Goal: Communication & Community: Share content

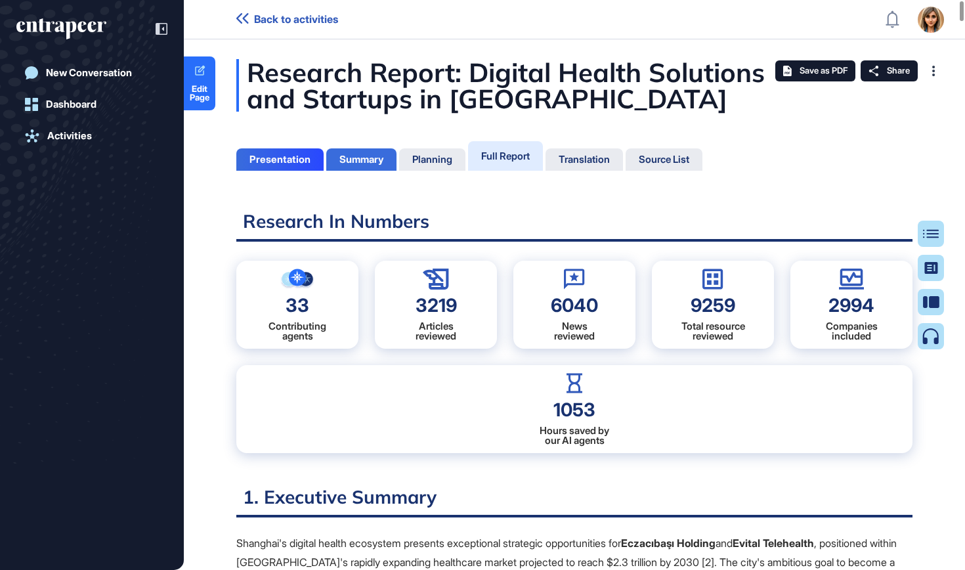
click at [378, 158] on div "Summary" at bounding box center [361, 160] width 44 height 12
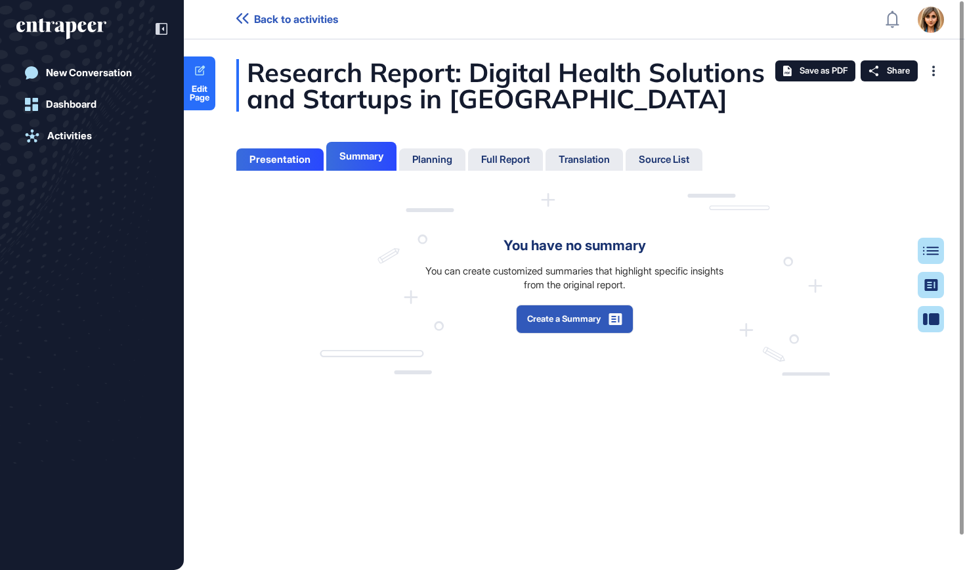
scroll to position [6, 1]
click at [562, 309] on button "Create a Summary" at bounding box center [574, 319] width 117 height 29
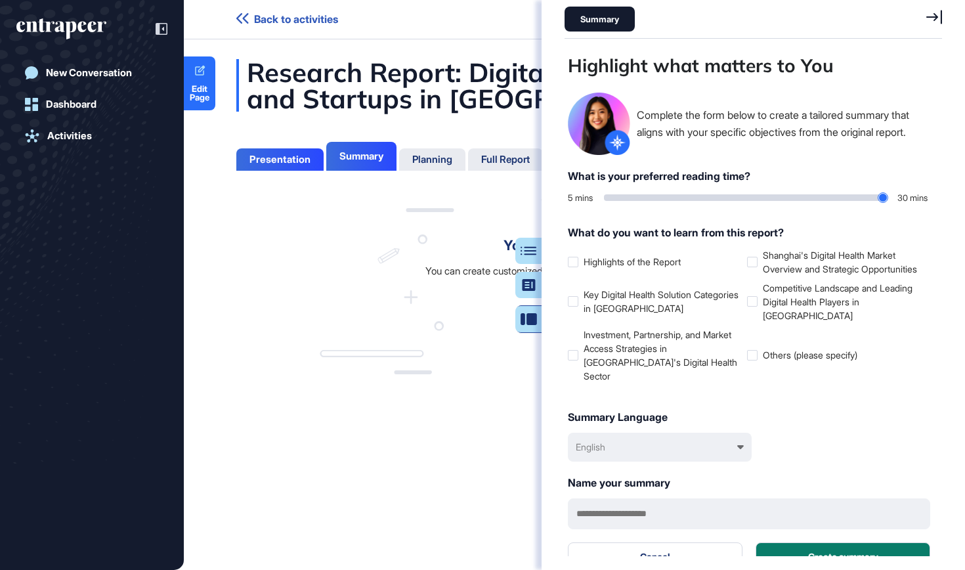
scroll to position [504, 381]
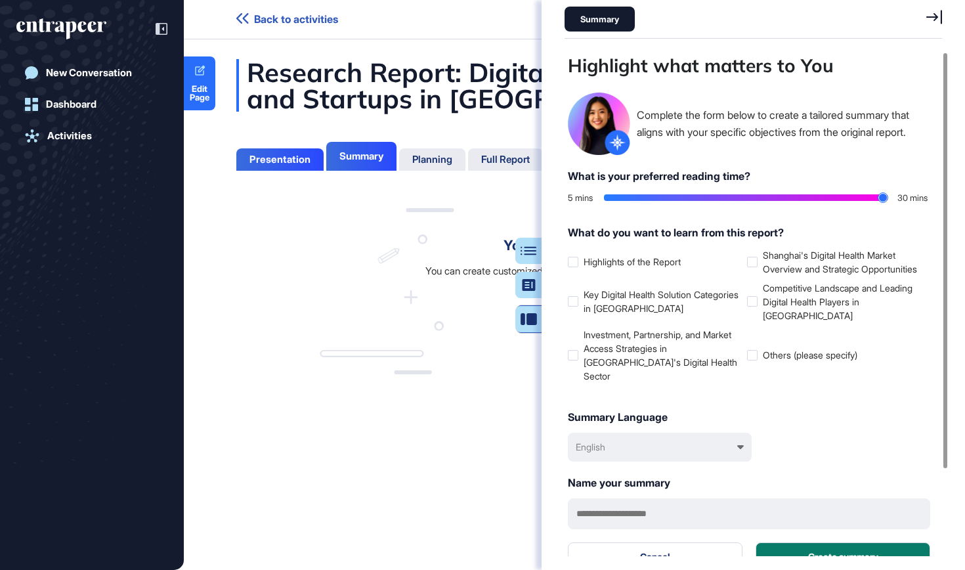
drag, startPoint x: 608, startPoint y: 198, endPoint x: 964, endPoint y: 197, distance: 355.7
type input "**"
click at [964, 197] on div "Highlight what matters to You Complete the form below to create a tailored summ…" at bounding box center [752, 304] width 423 height 504
click at [0, 0] on icon at bounding box center [0, 0] width 0 height 0
click at [748, 267] on div at bounding box center [752, 262] width 11 height 11
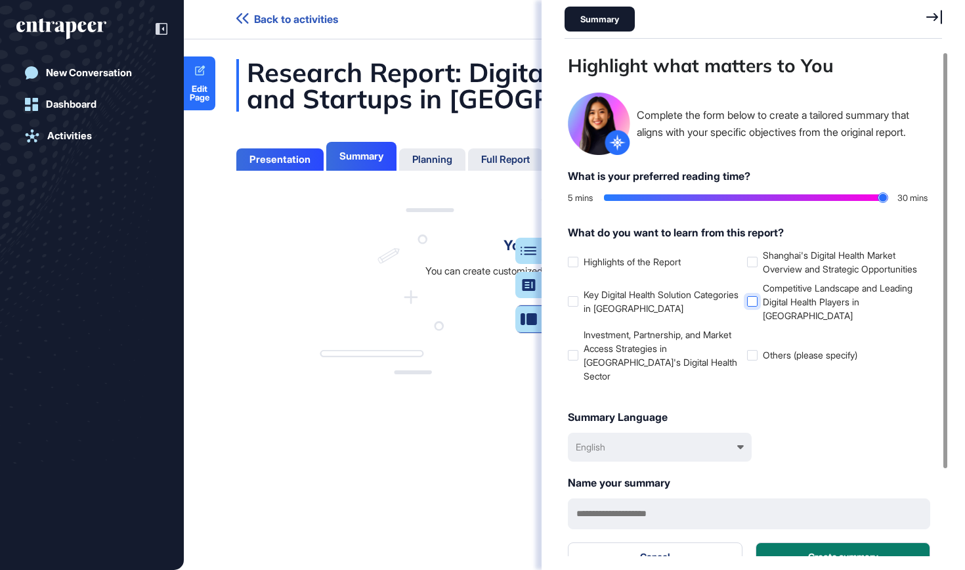
click at [752, 307] on div at bounding box center [752, 301] width 11 height 11
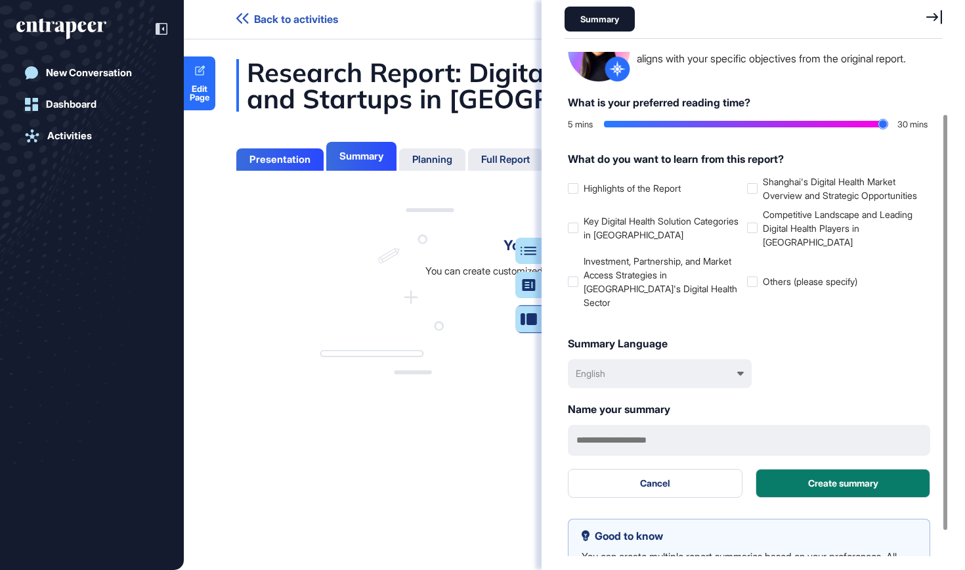
scroll to position [75, 0]
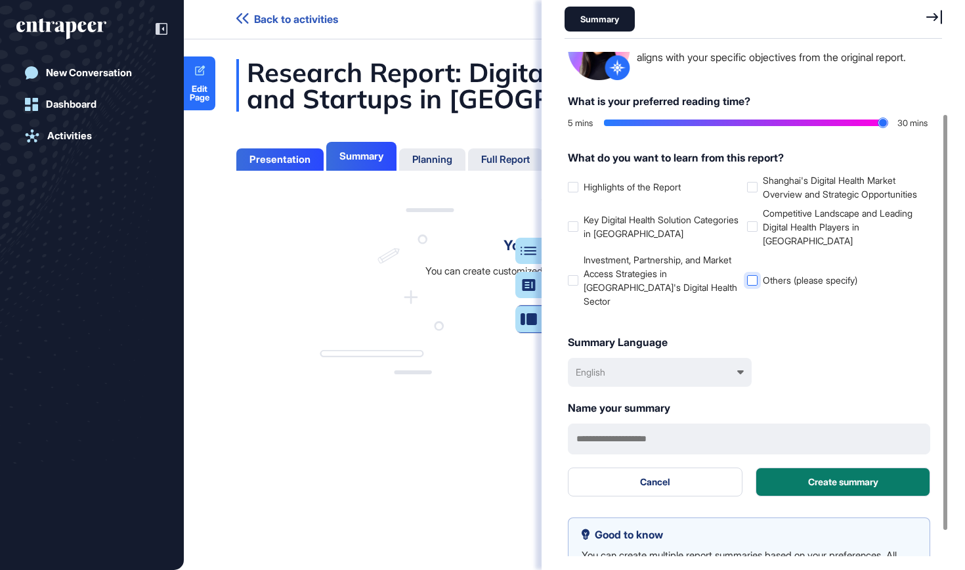
click at [756, 280] on label "Others (please specify)" at bounding box center [834, 280] width 174 height 14
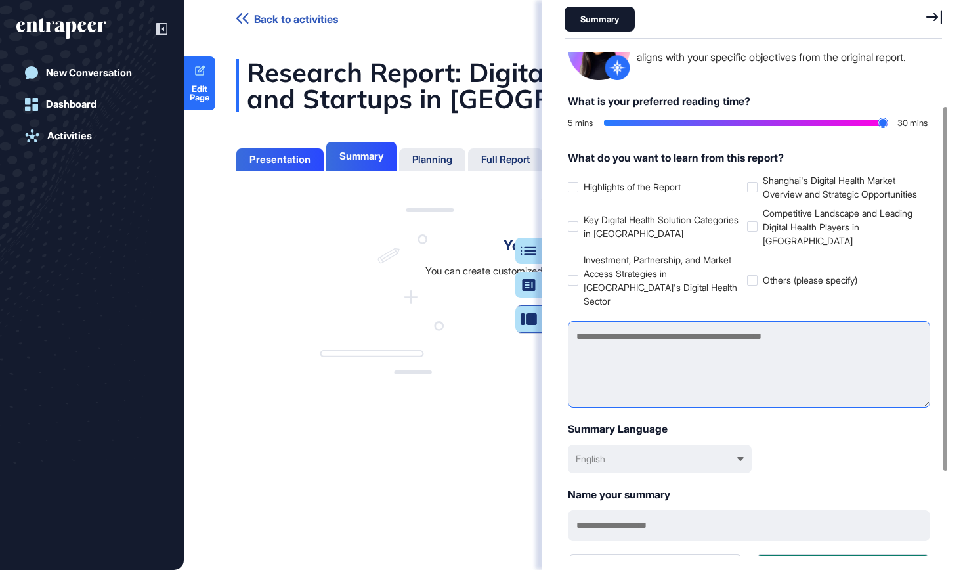
click at [654, 385] on textarea at bounding box center [749, 364] width 362 height 87
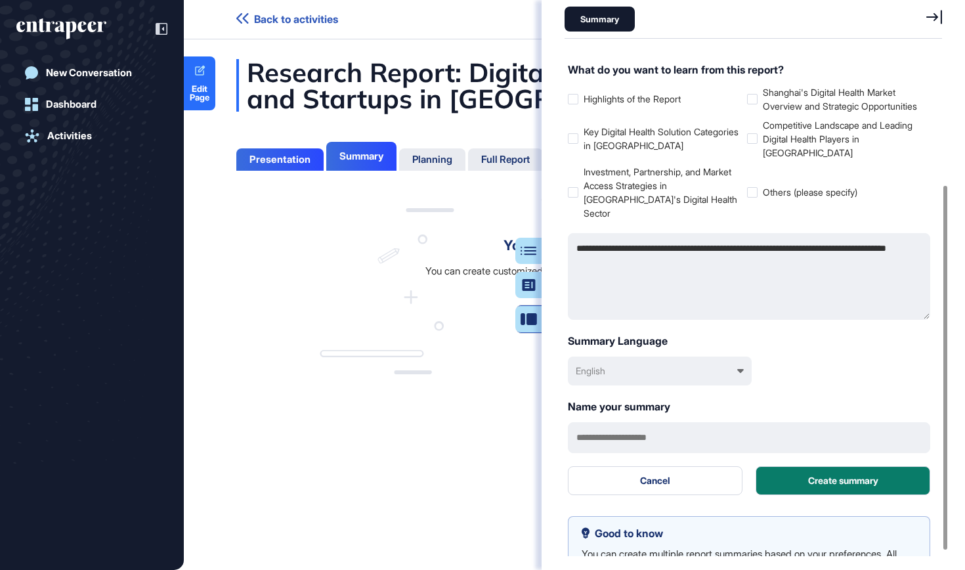
scroll to position [184, 0]
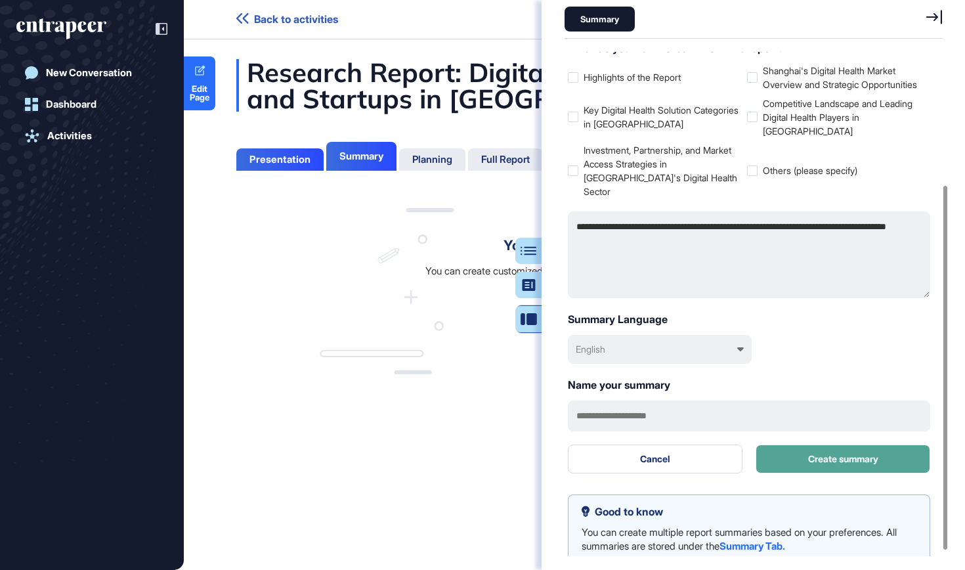
type textarea "**********"
click at [825, 457] on button "Create summary" at bounding box center [842, 458] width 175 height 29
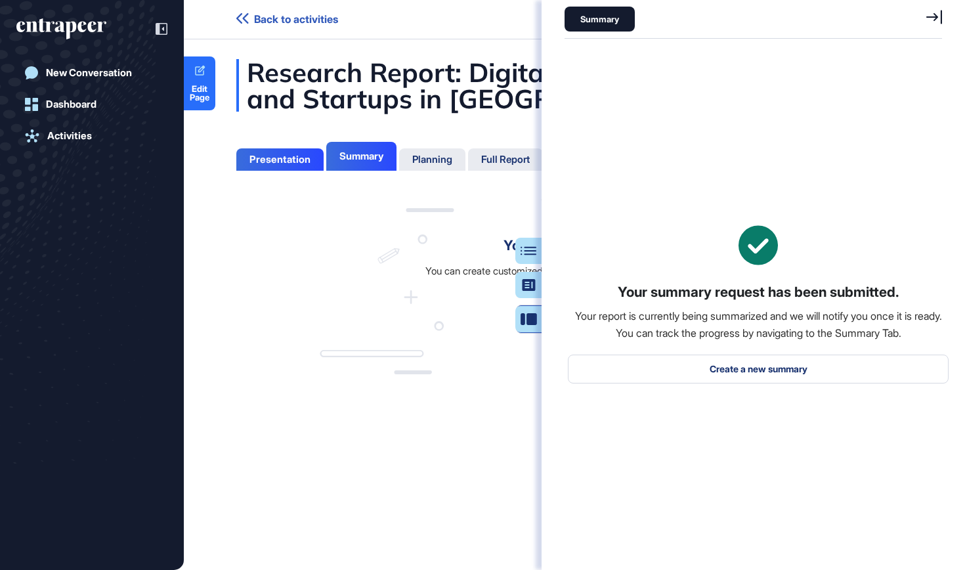
scroll to position [0, 0]
click at [938, 17] on icon at bounding box center [934, 17] width 16 height 14
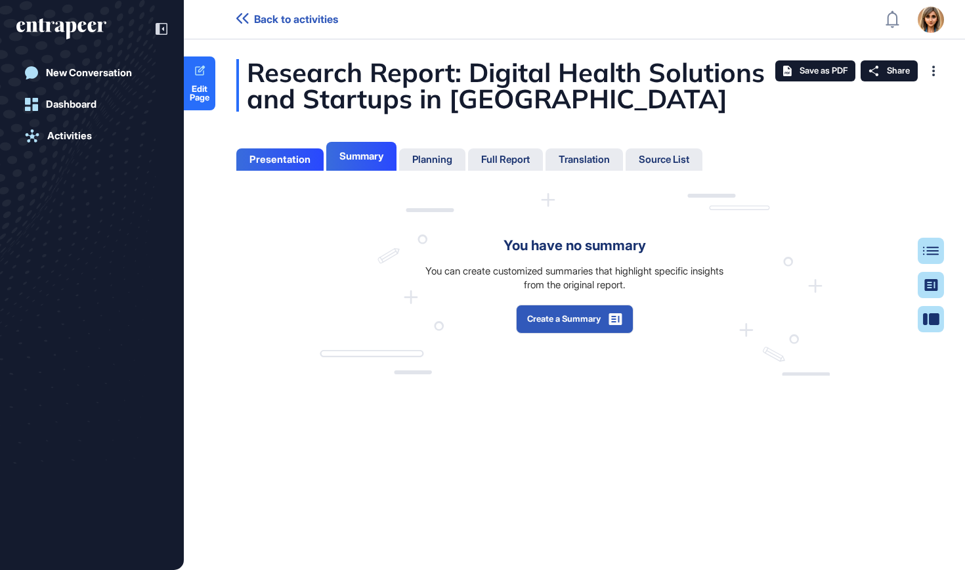
scroll to position [504, 3]
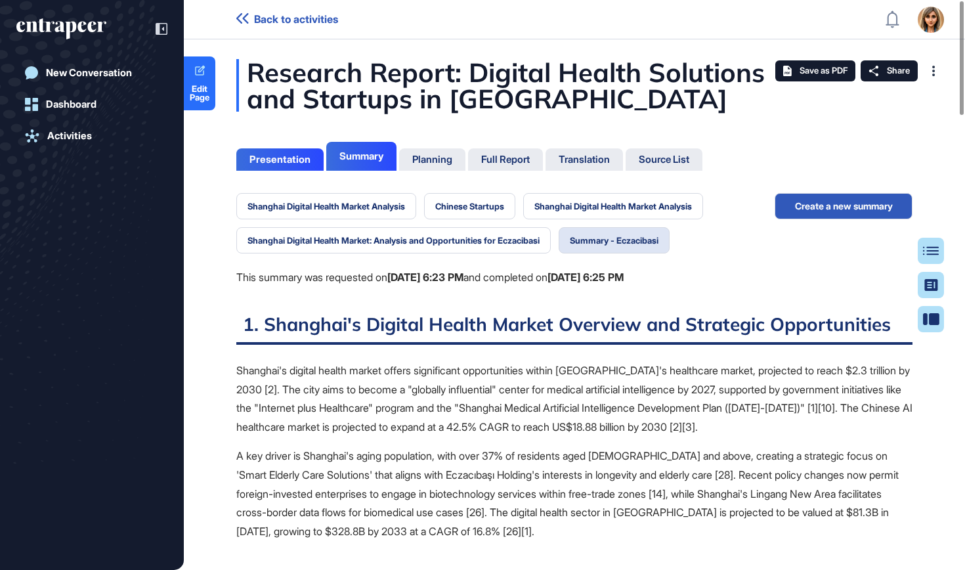
scroll to position [6, 1]
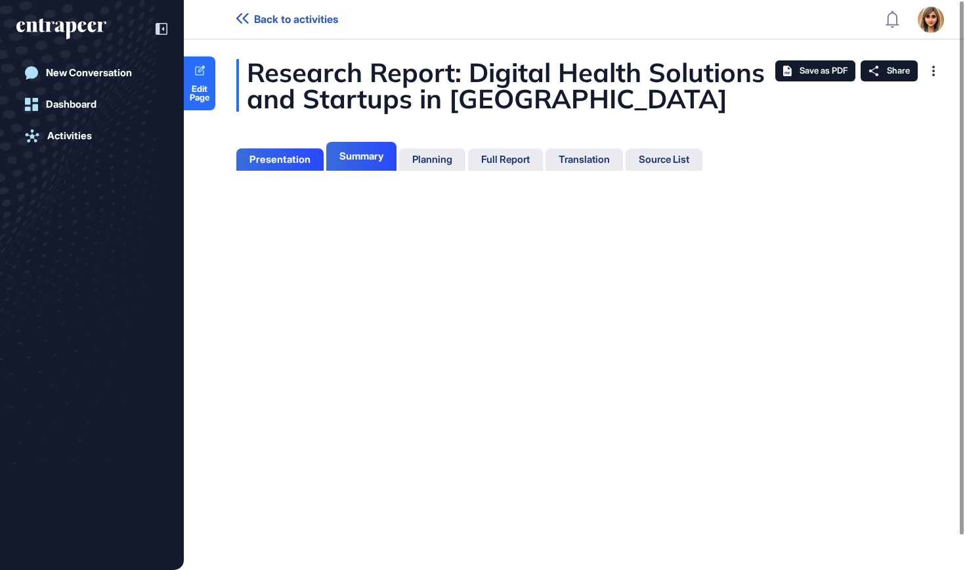
scroll to position [6, 1]
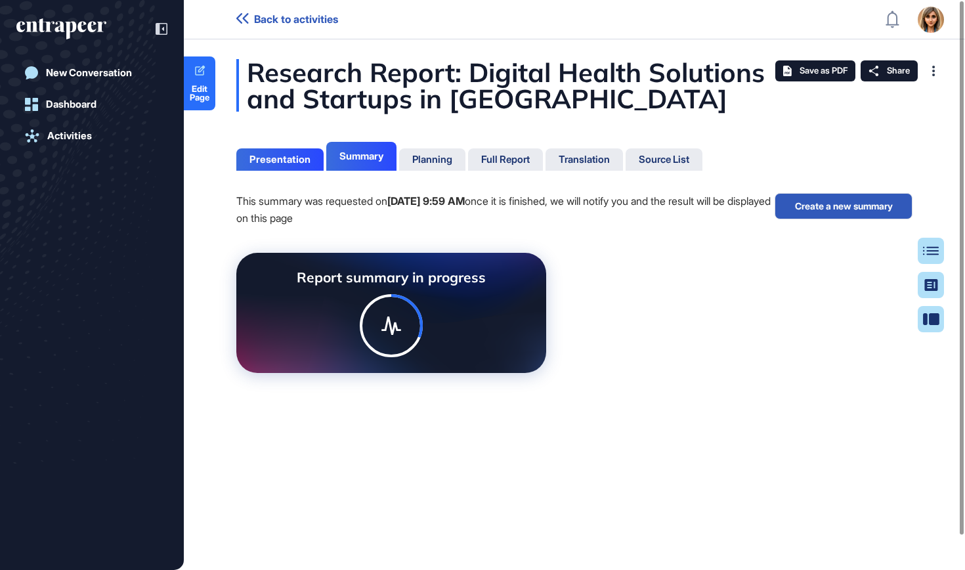
scroll to position [6, 1]
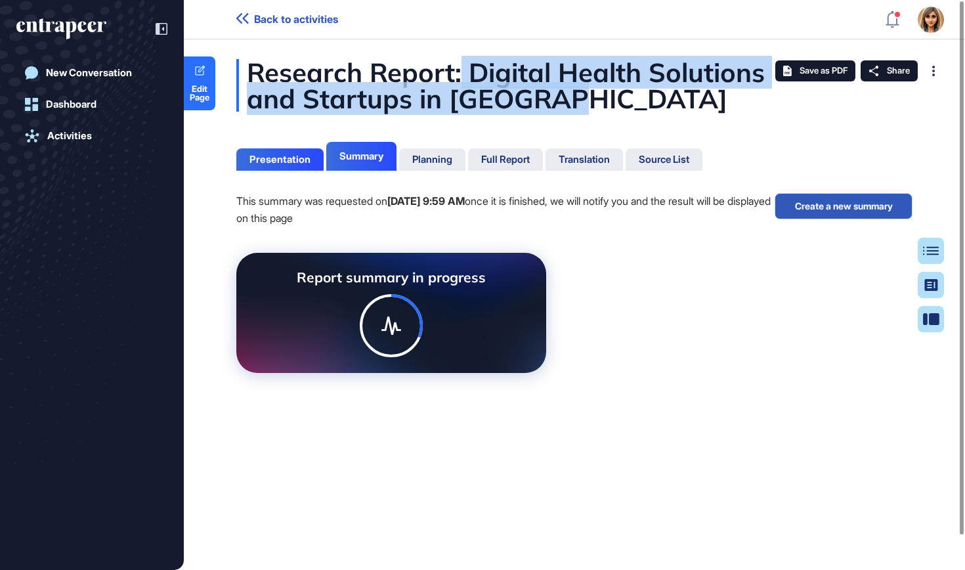
drag, startPoint x: 587, startPoint y: 96, endPoint x: 465, endPoint y: 72, distance: 124.5
click at [465, 72] on div "Research Report: Digital Health Solutions and Startups in [GEOGRAPHIC_DATA]" at bounding box center [574, 85] width 676 height 53
copy div "Digital Health Solutions and Startups in Shanghai"
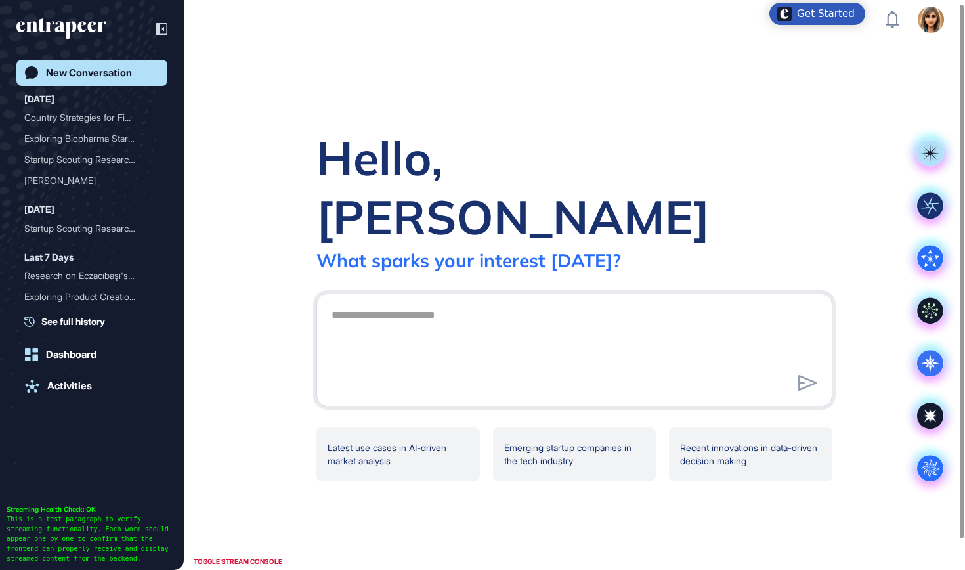
scroll to position [4, 0]
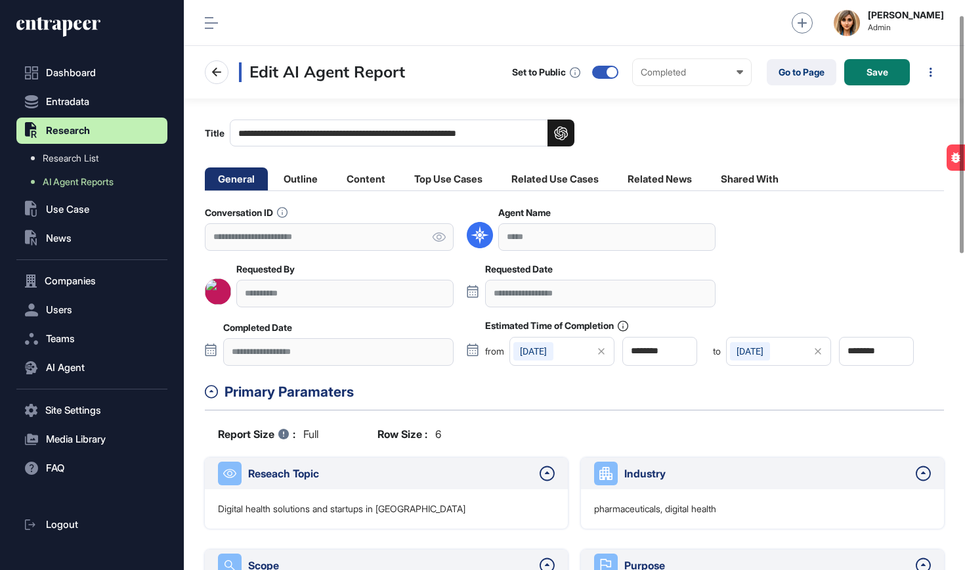
scroll to position [35, 0]
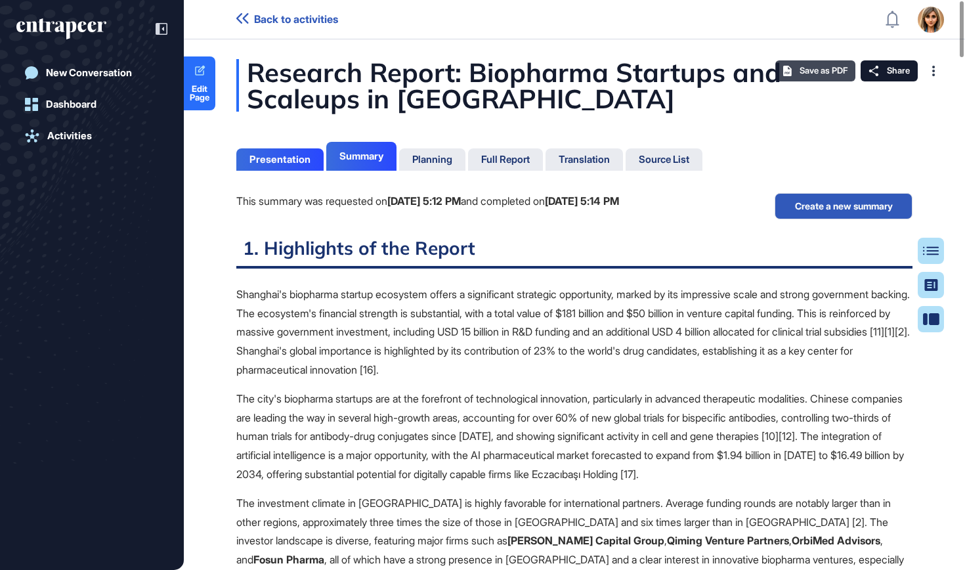
click at [815, 72] on span "Save as PDF" at bounding box center [823, 71] width 48 height 11
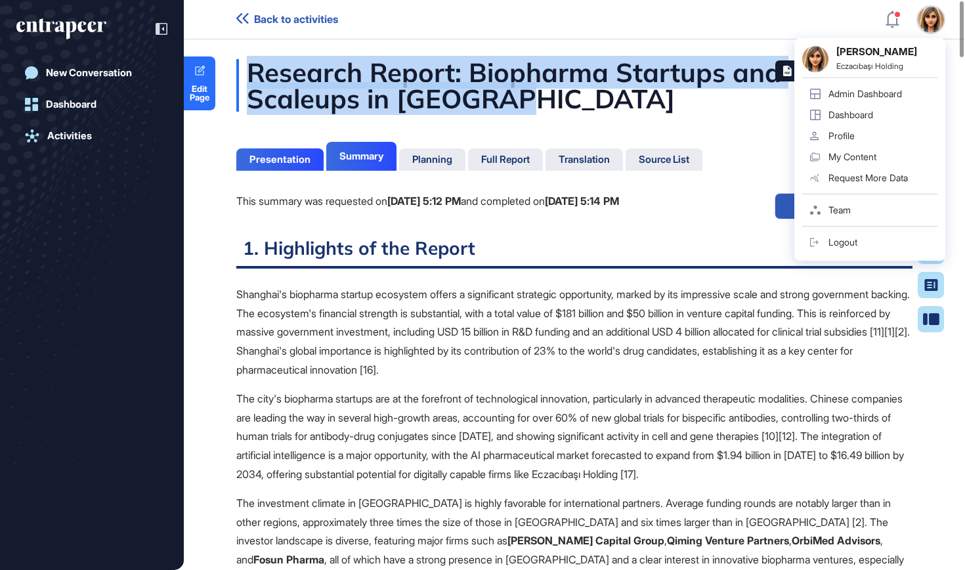
drag, startPoint x: 533, startPoint y: 97, endPoint x: 242, endPoint y: 62, distance: 293.5
click at [242, 62] on div "Research Report: Biopharma Startups and Scaleups in [GEOGRAPHIC_DATA]" at bounding box center [574, 85] width 676 height 53
copy div "Research Report: Biopharma Startups and Scaleups in [GEOGRAPHIC_DATA]"
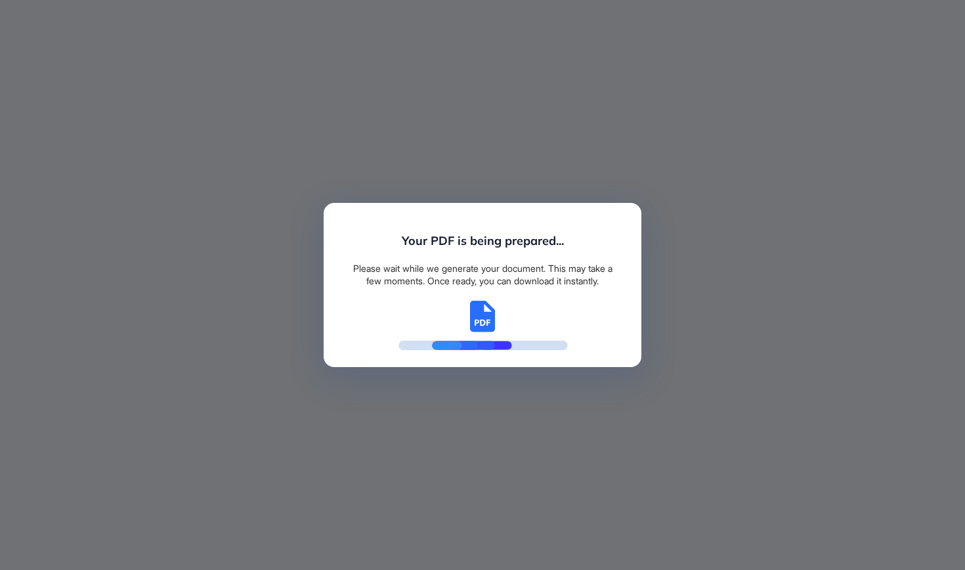
scroll to position [6, 1]
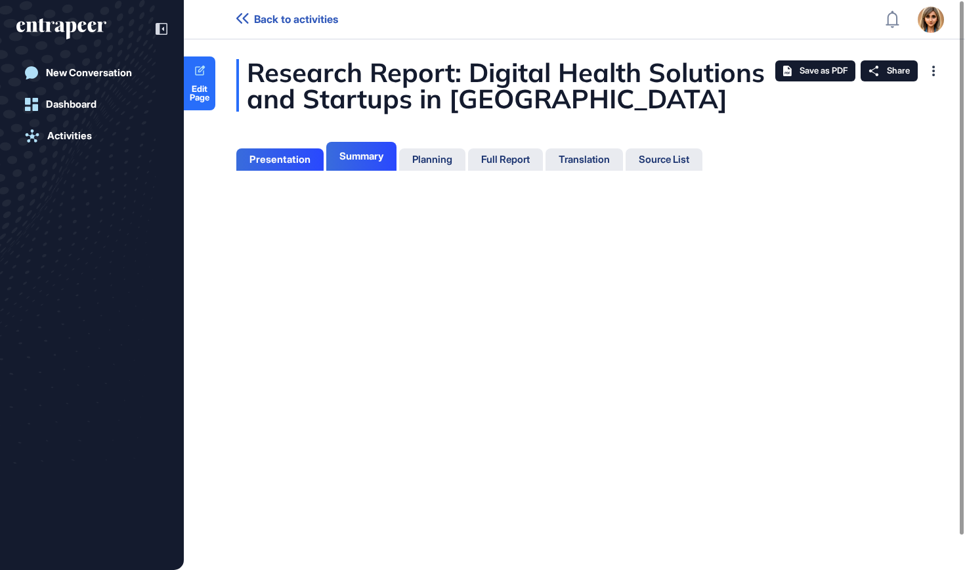
scroll to position [6, 1]
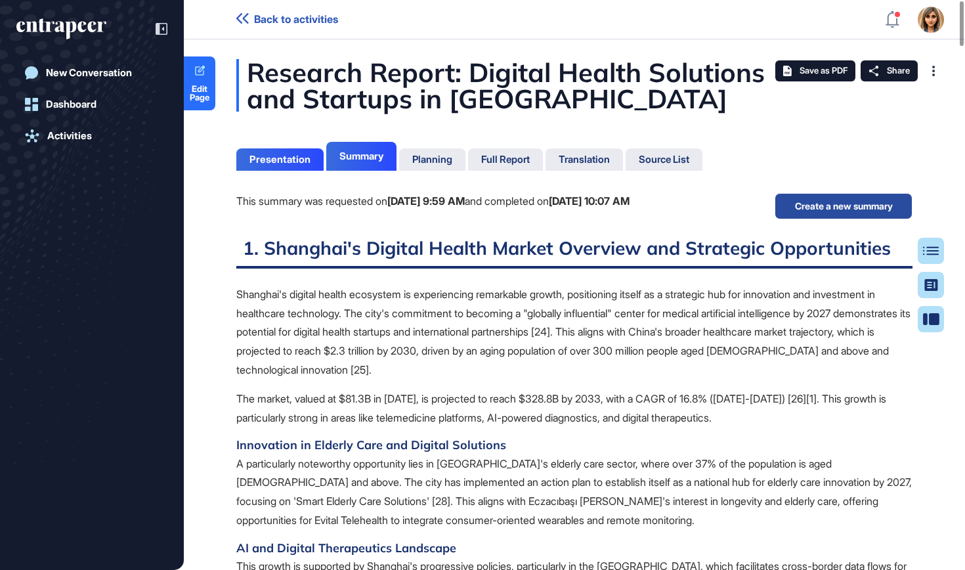
click at [824, 206] on button "Create a new summary" at bounding box center [844, 206] width 138 height 26
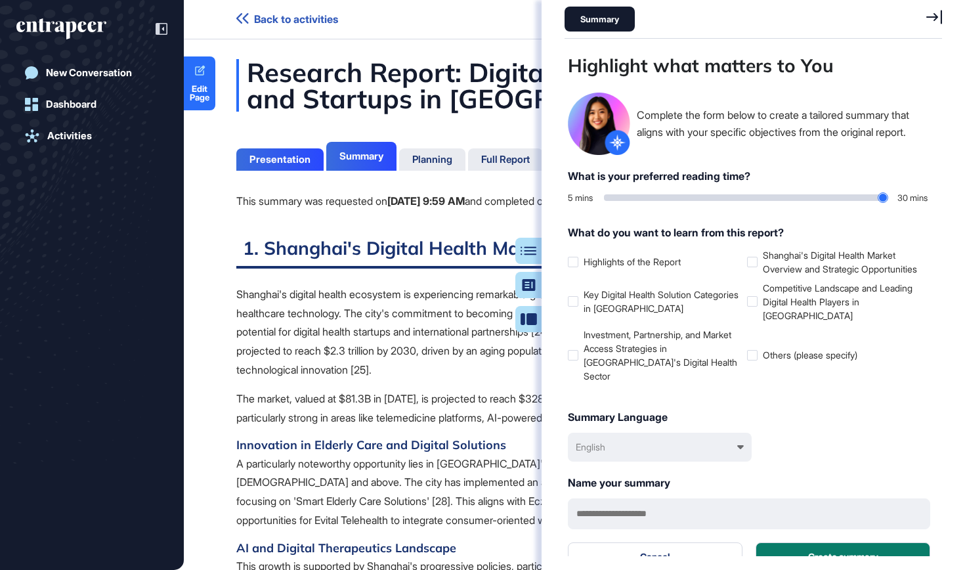
scroll to position [504, 381]
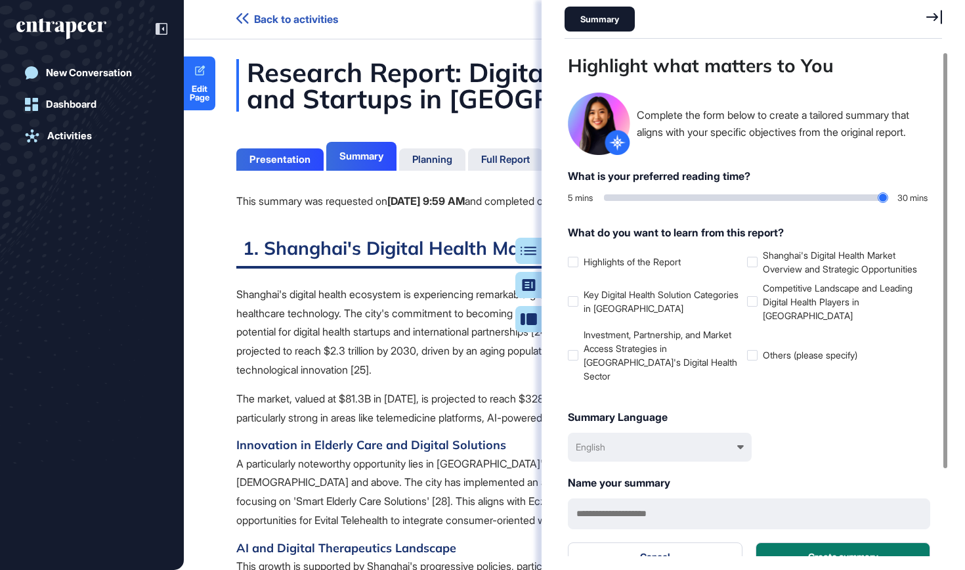
click at [525, 225] on div "This summary was requested on Sep 12, 2025 at 9:59 AM and completed on Sep 12, …" at bounding box center [432, 214] width 393 height 43
drag, startPoint x: 607, startPoint y: 199, endPoint x: 939, endPoint y: 190, distance: 332.2
type input "**"
click at [939, 191] on div "Highlight what matters to You Complete the form below to create a tailored summ…" at bounding box center [756, 304] width 384 height 504
click at [0, 0] on icon at bounding box center [0, 0] width 0 height 0
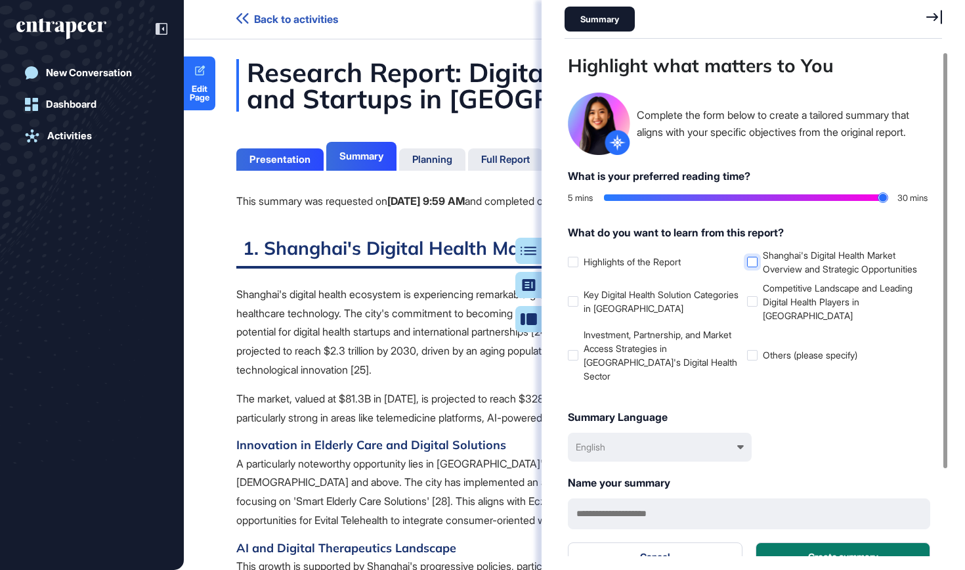
click at [752, 267] on div at bounding box center [752, 262] width 11 height 11
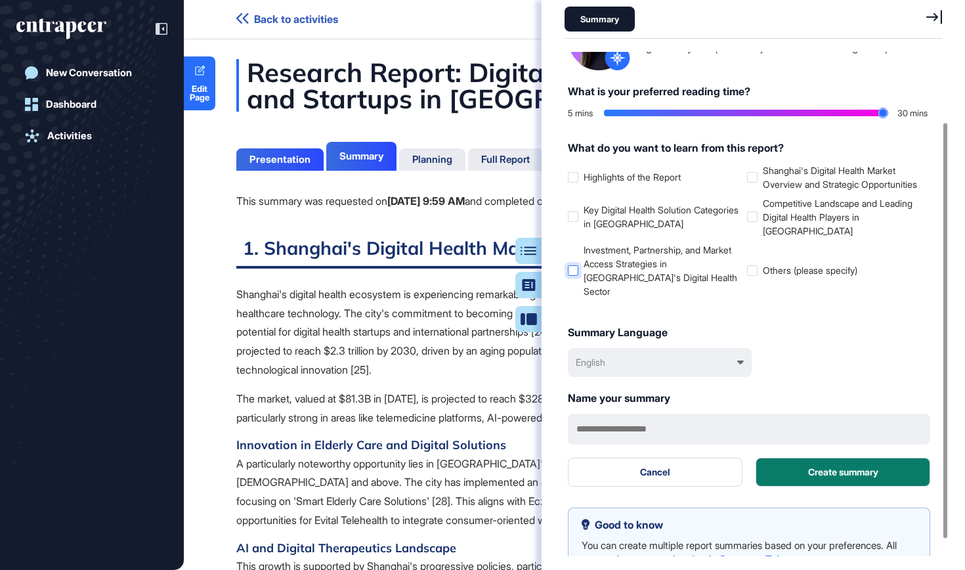
scroll to position [87, 0]
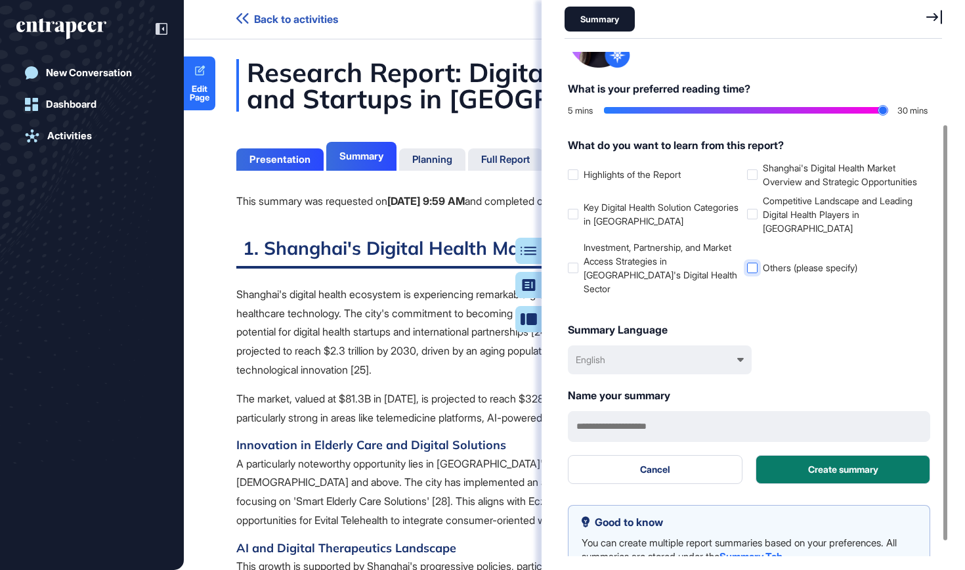
click at [752, 273] on div at bounding box center [752, 268] width 11 height 11
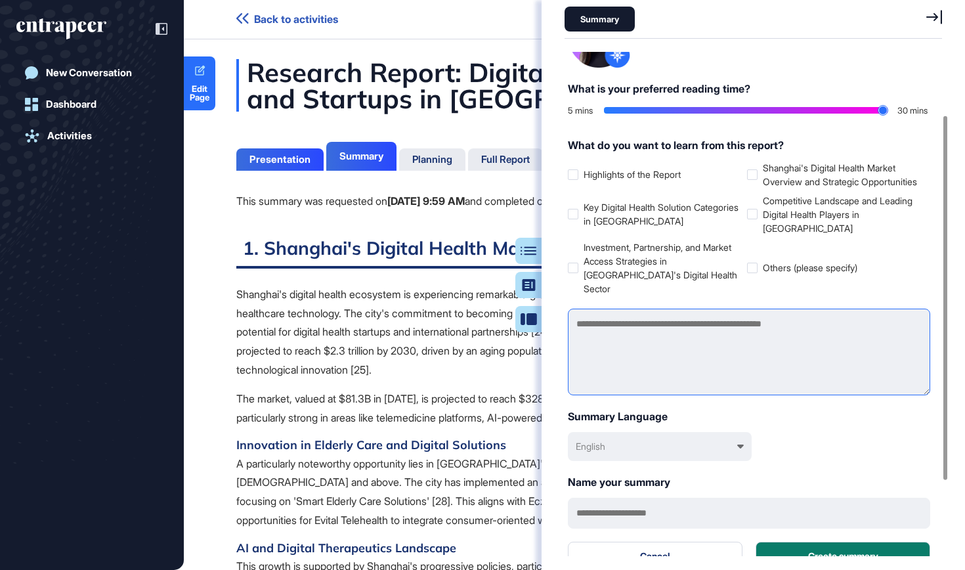
click at [713, 341] on textarea at bounding box center [749, 351] width 362 height 87
click at [685, 327] on textarea "**********" at bounding box center [749, 351] width 362 height 87
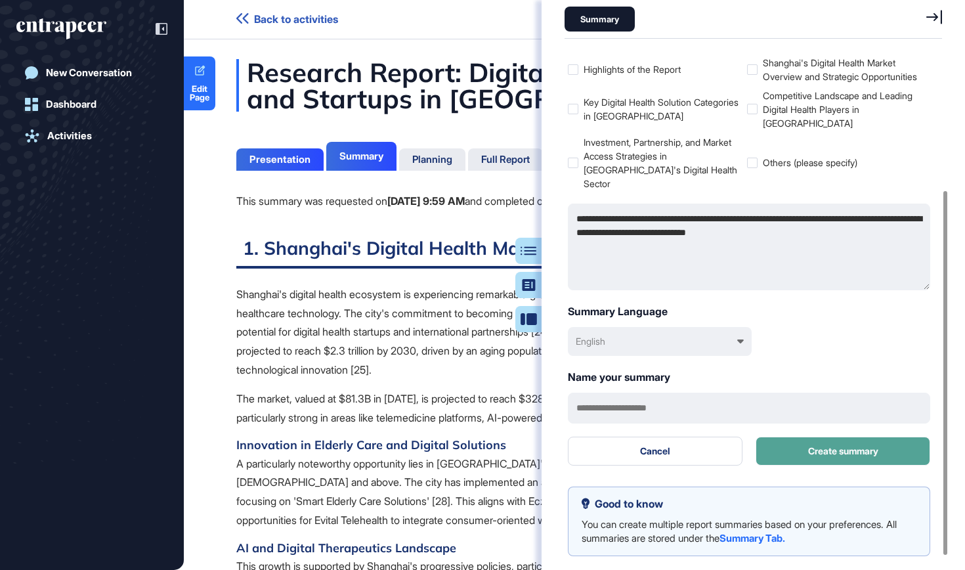
scroll to position [192, 0]
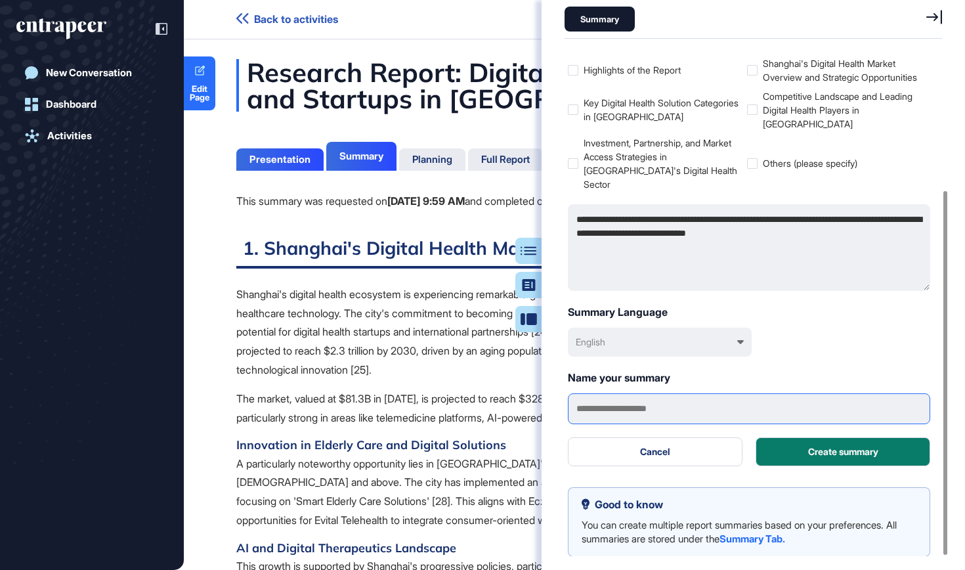
type textarea "**********"
click at [788, 400] on input "text" at bounding box center [749, 408] width 362 height 31
type input "*"
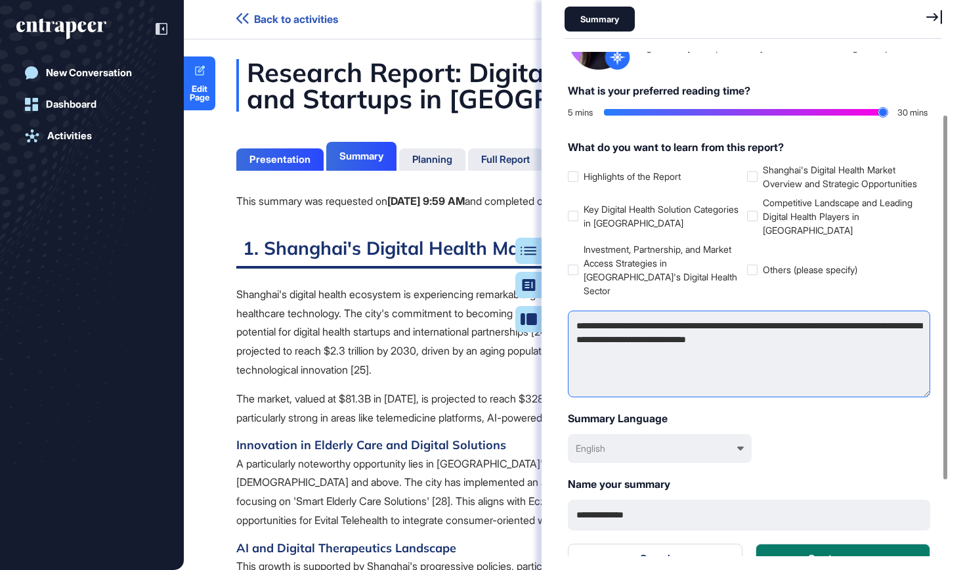
scroll to position [87, 0]
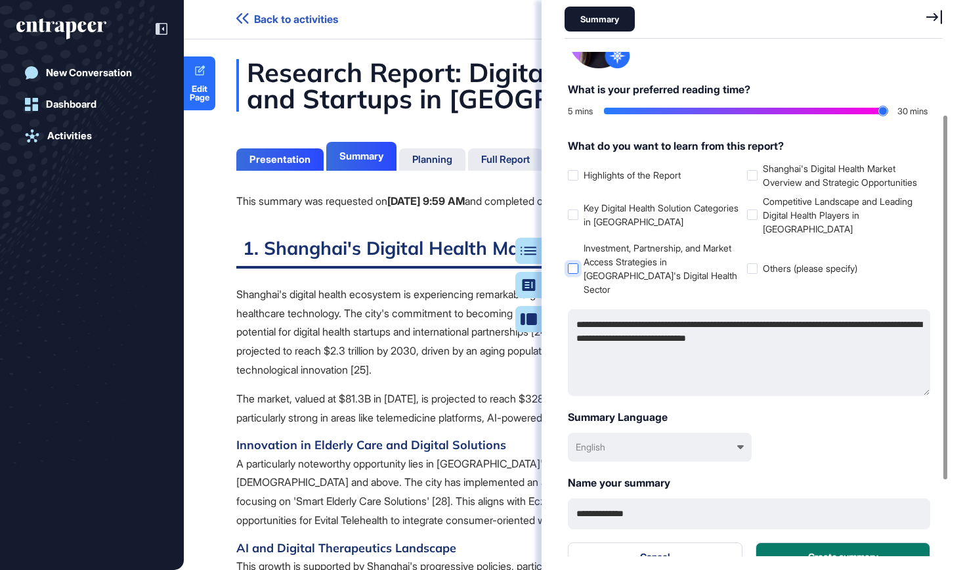
type input "**********"
click at [574, 274] on div at bounding box center [573, 268] width 11 height 11
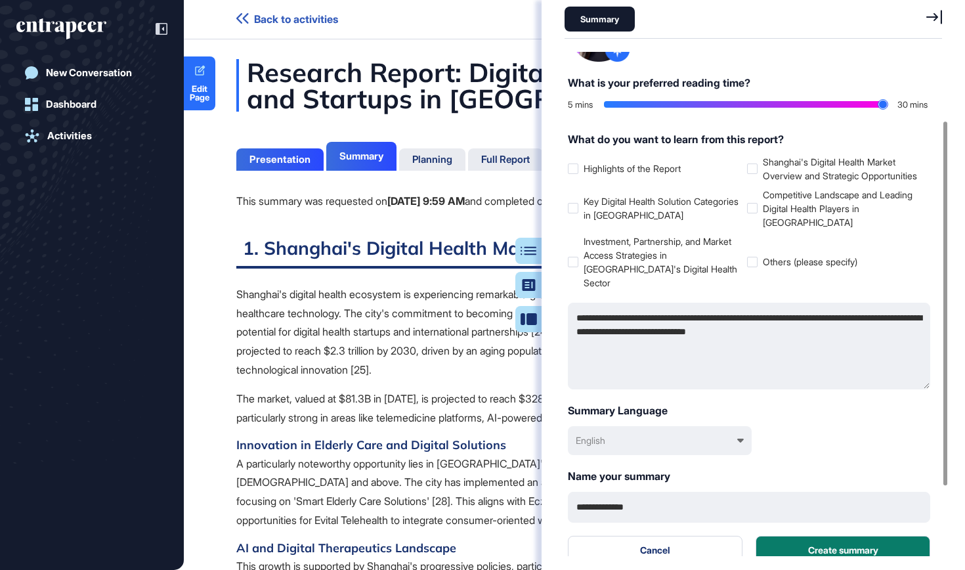
scroll to position [100, 0]
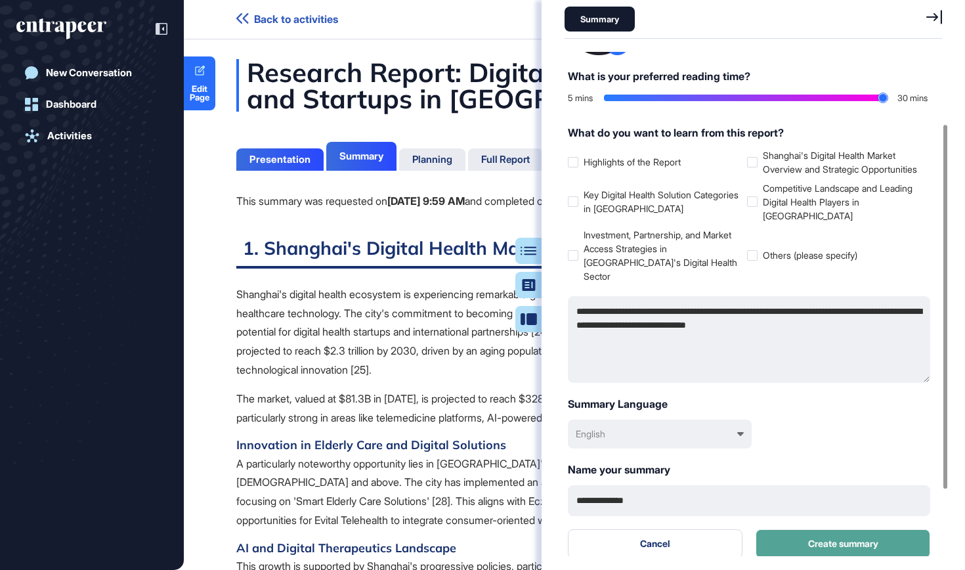
click button "Create summary"
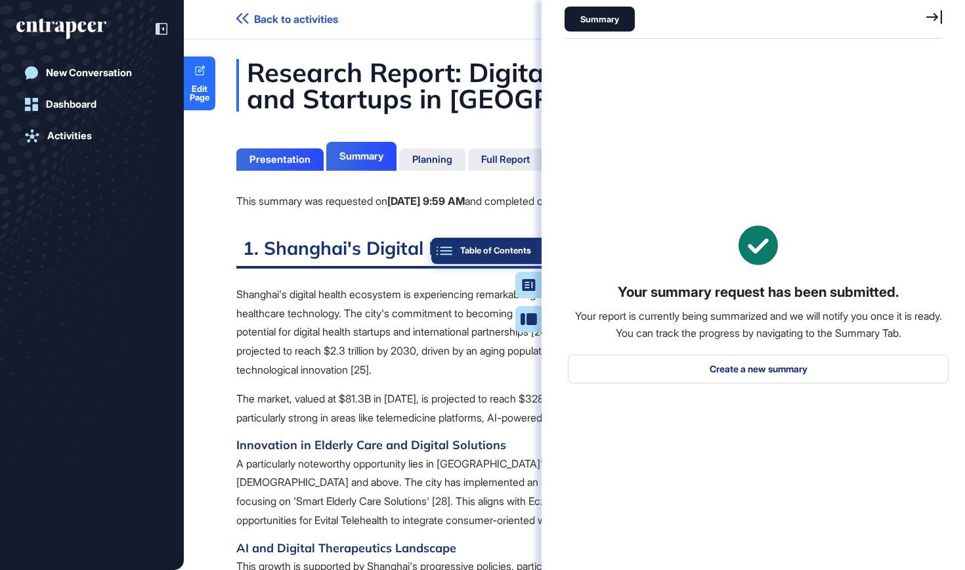
click button "Table of Contents"
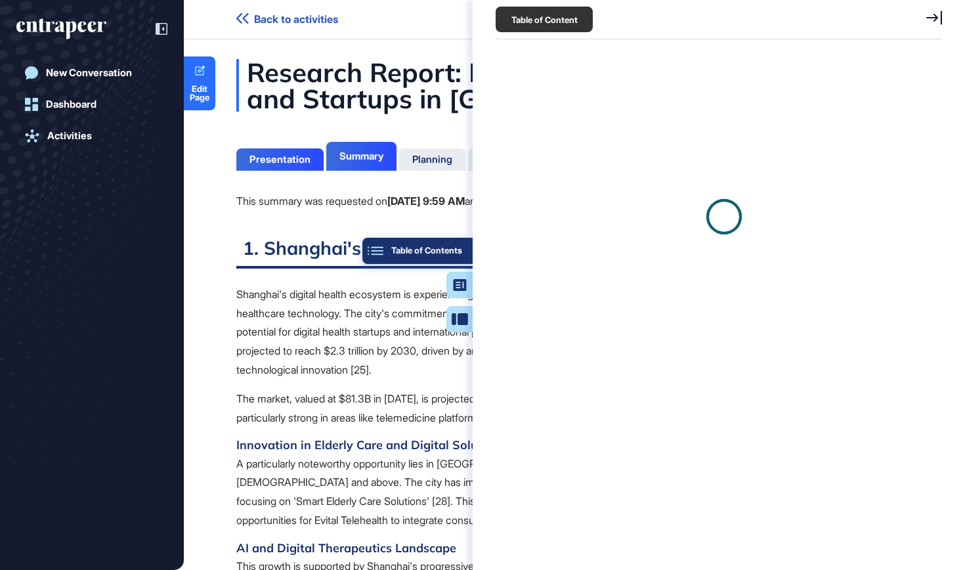
scroll to position [6, 1]
click div "Research Report: Digital Health Solutions and Startups in Shanghai Presentation…"
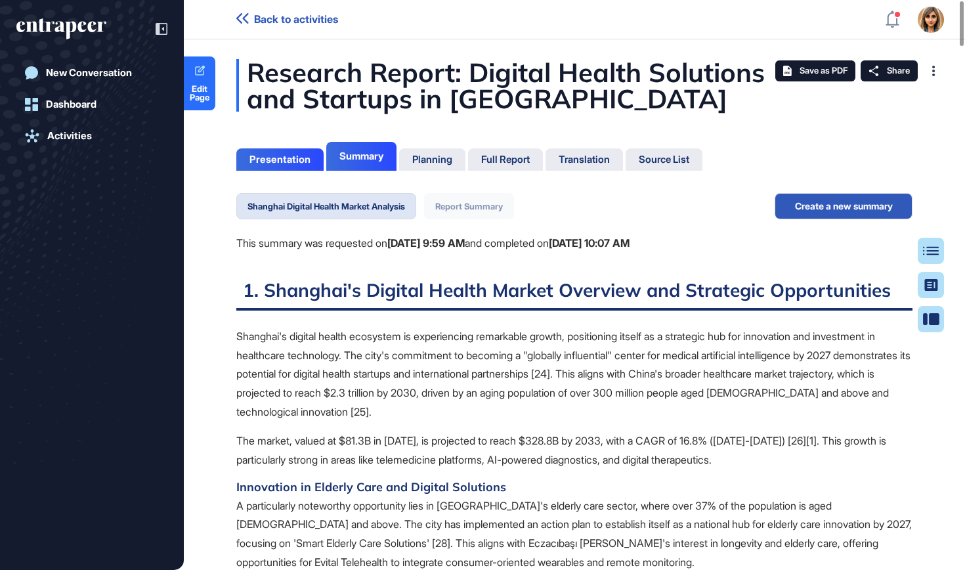
click at [491, 199] on button "Report Summary" at bounding box center [469, 206] width 90 height 26
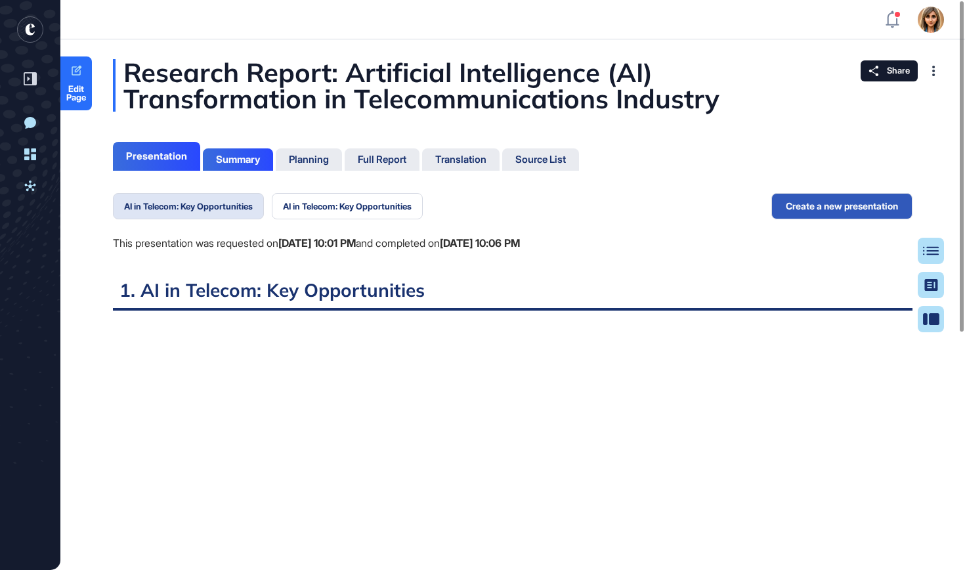
scroll to position [6, 1]
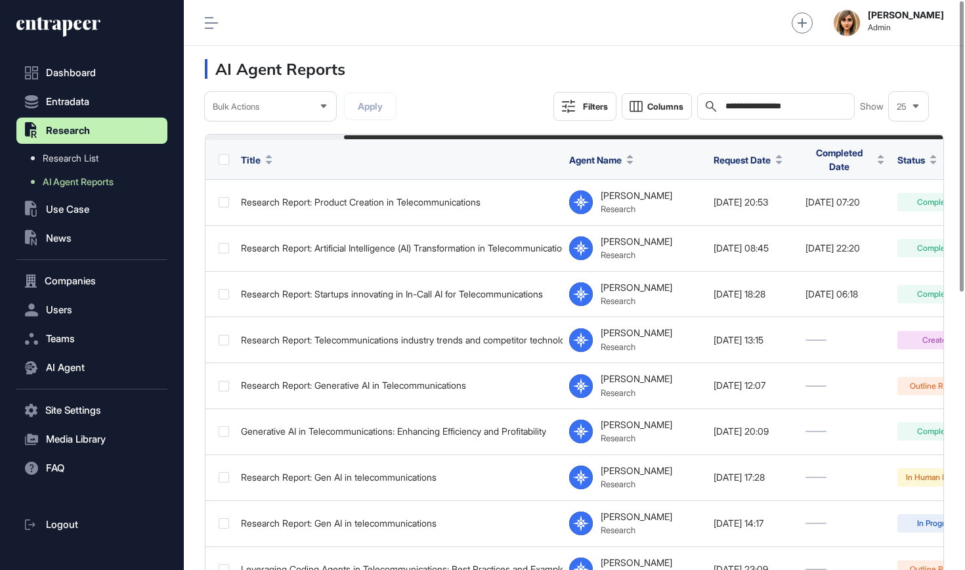
scroll to position [0, 171]
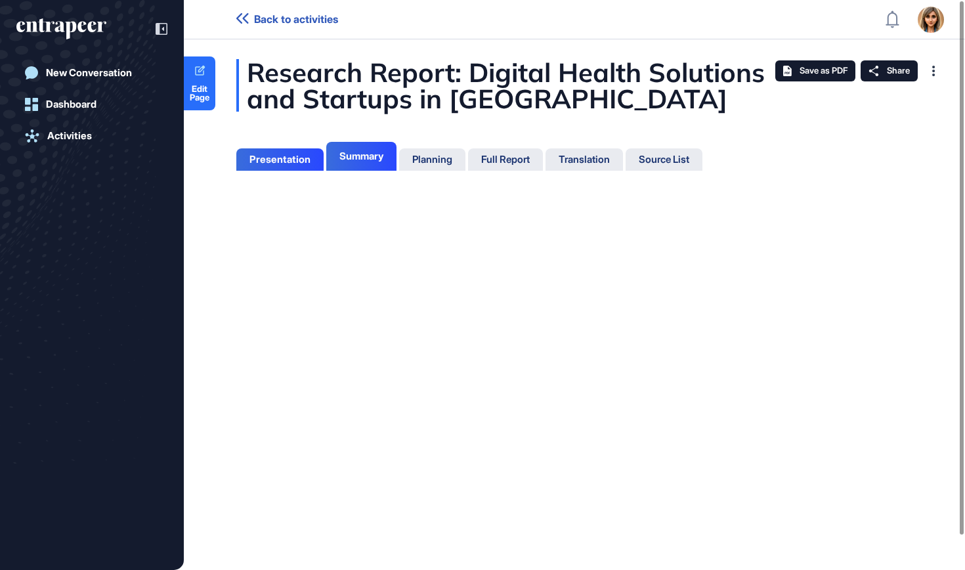
scroll to position [504, 3]
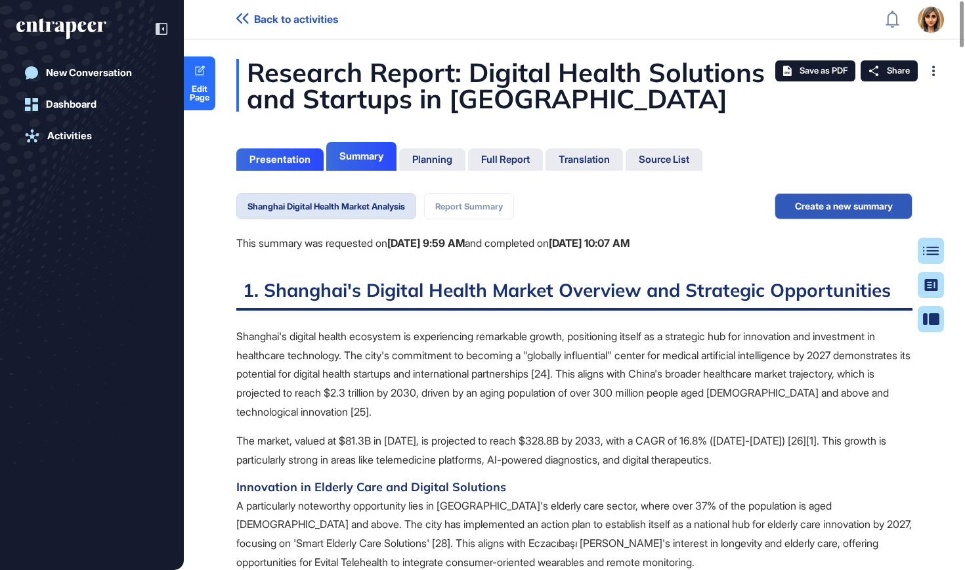
scroll to position [504, 3]
click at [456, 207] on button "Report Summary" at bounding box center [469, 206] width 90 height 26
click at [462, 207] on button "Report Summary" at bounding box center [469, 206] width 90 height 26
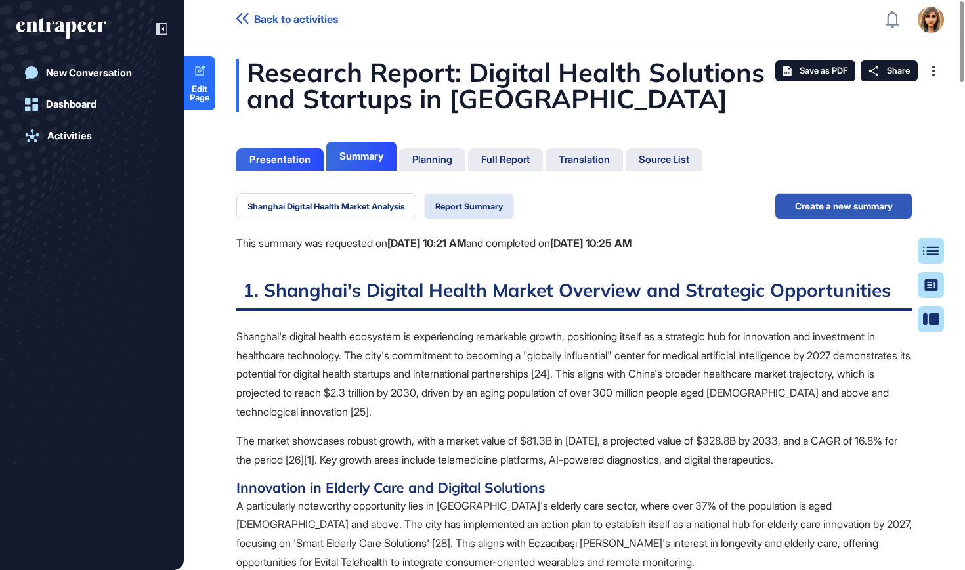
click at [492, 202] on button "Report Summary" at bounding box center [469, 206] width 90 height 26
click at [816, 210] on button "Create a new summary" at bounding box center [844, 206] width 138 height 26
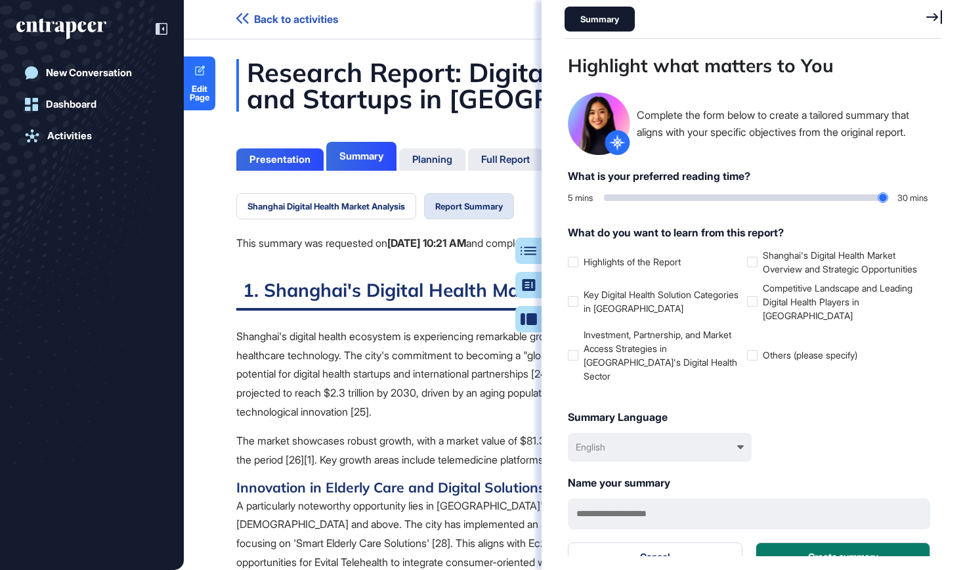
scroll to position [504, 381]
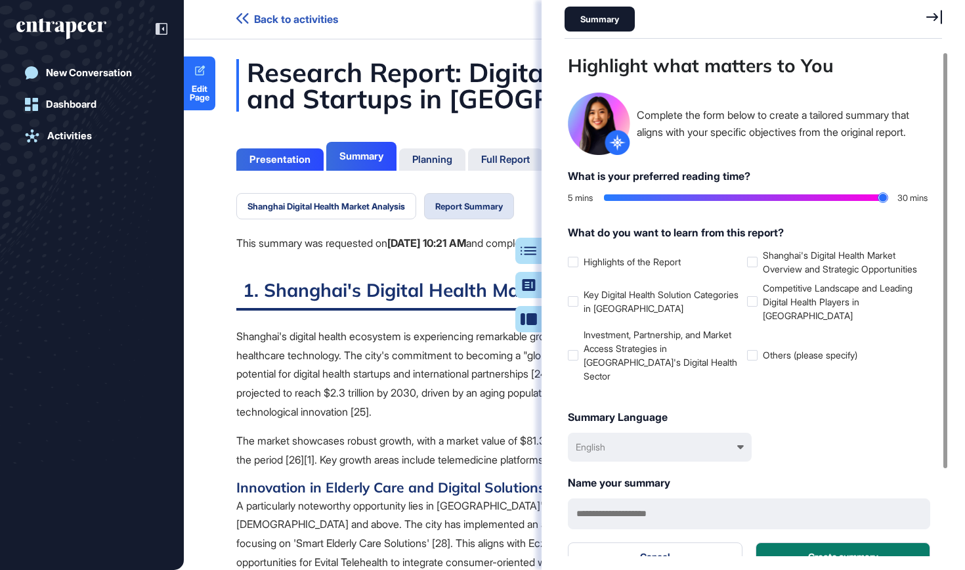
drag, startPoint x: 611, startPoint y: 197, endPoint x: 956, endPoint y: 196, distance: 345.2
type input "**"
click at [956, 196] on div "Highlight what matters to You Complete the form below to create a tailored summ…" at bounding box center [752, 304] width 423 height 504
click at [0, 0] on icon at bounding box center [0, 0] width 0 height 0
click at [750, 267] on div at bounding box center [752, 262] width 11 height 11
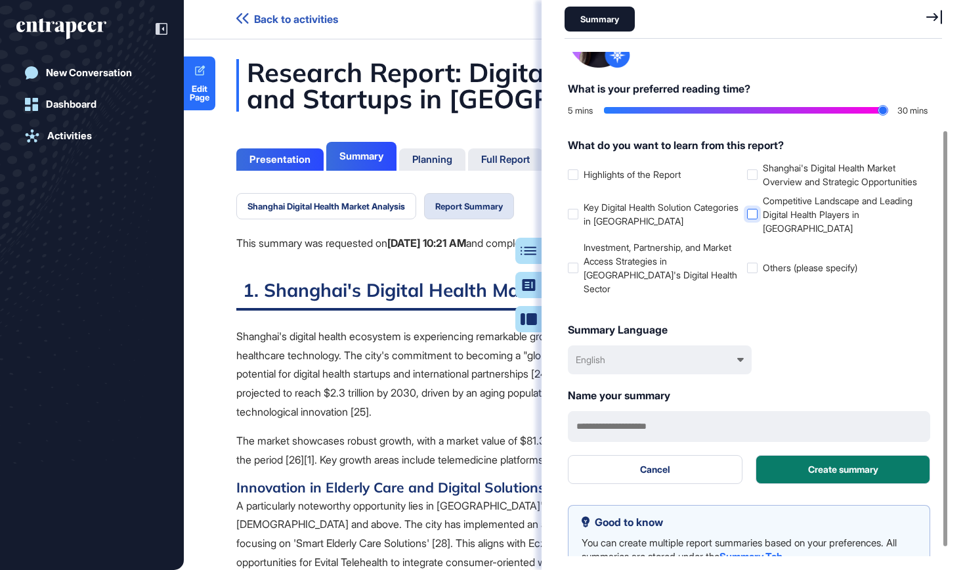
scroll to position [95, 0]
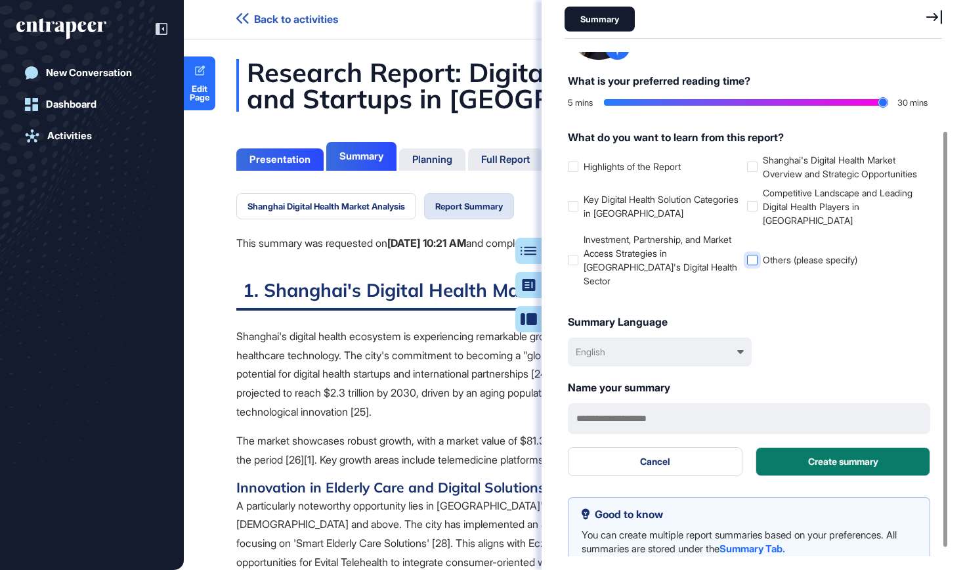
click at [752, 265] on div at bounding box center [752, 260] width 11 height 11
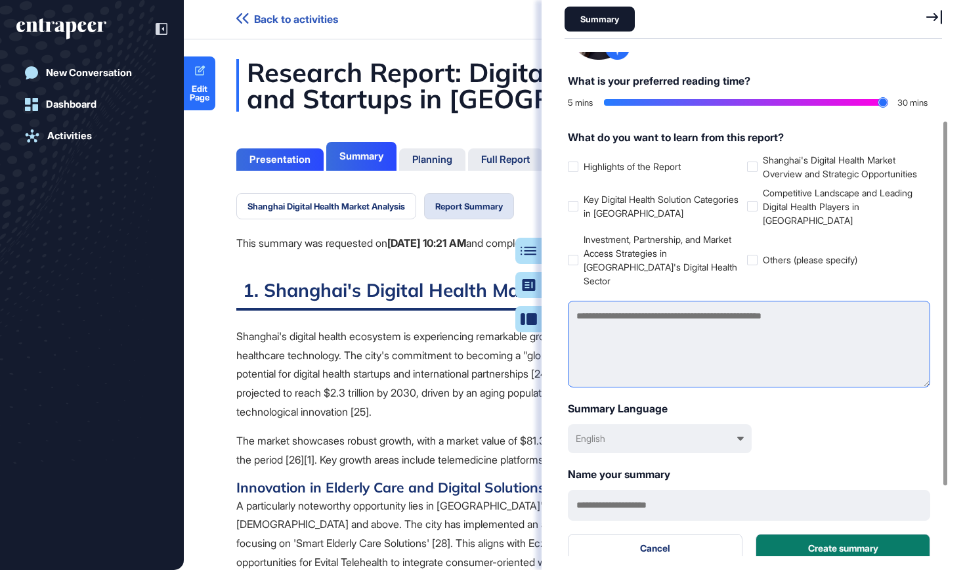
click at [648, 351] on textarea at bounding box center [749, 344] width 362 height 87
type textarea "*"
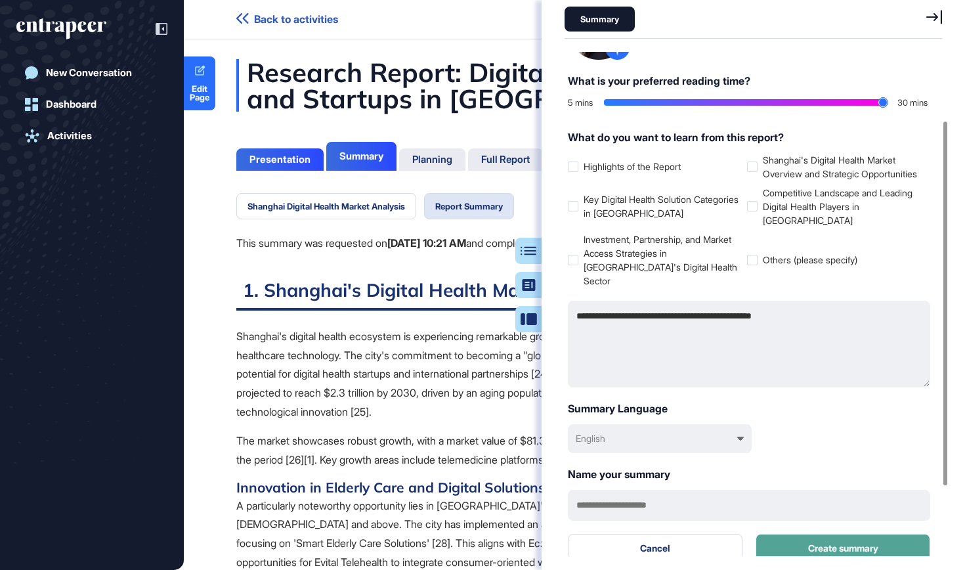
type textarea "**********"
click at [815, 543] on button "Create summary" at bounding box center [842, 548] width 175 height 29
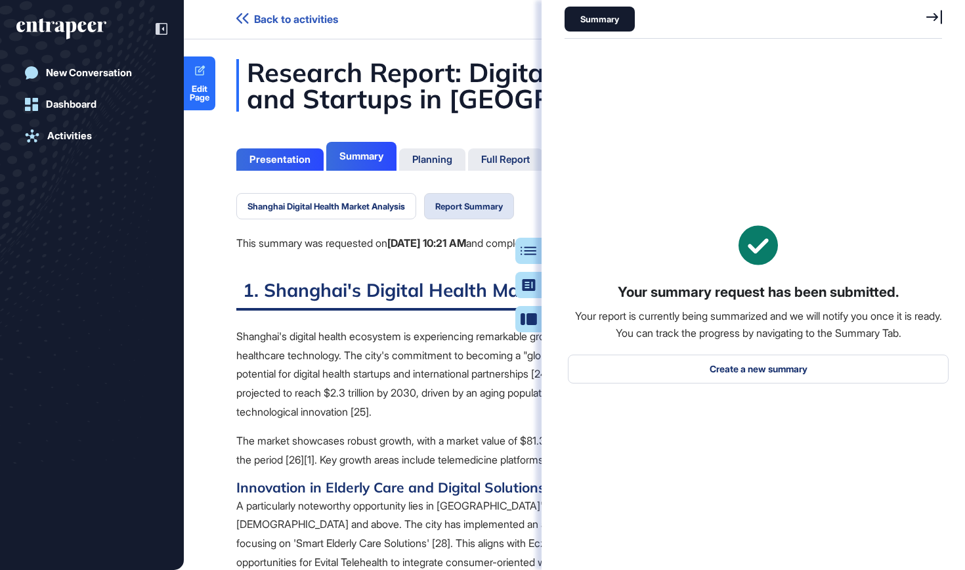
click at [934, 22] on icon at bounding box center [934, 17] width 16 height 14
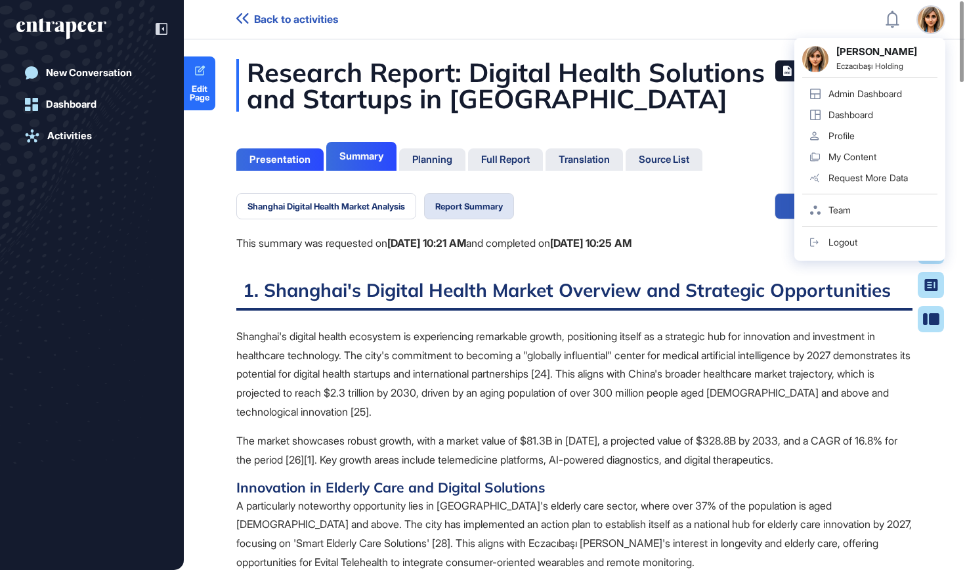
scroll to position [6, 0]
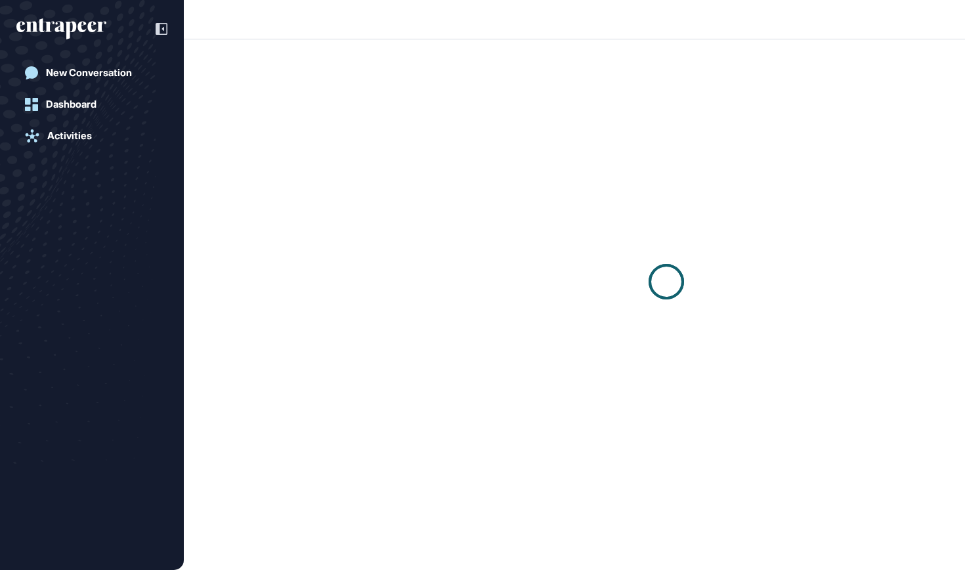
scroll to position [1, 1]
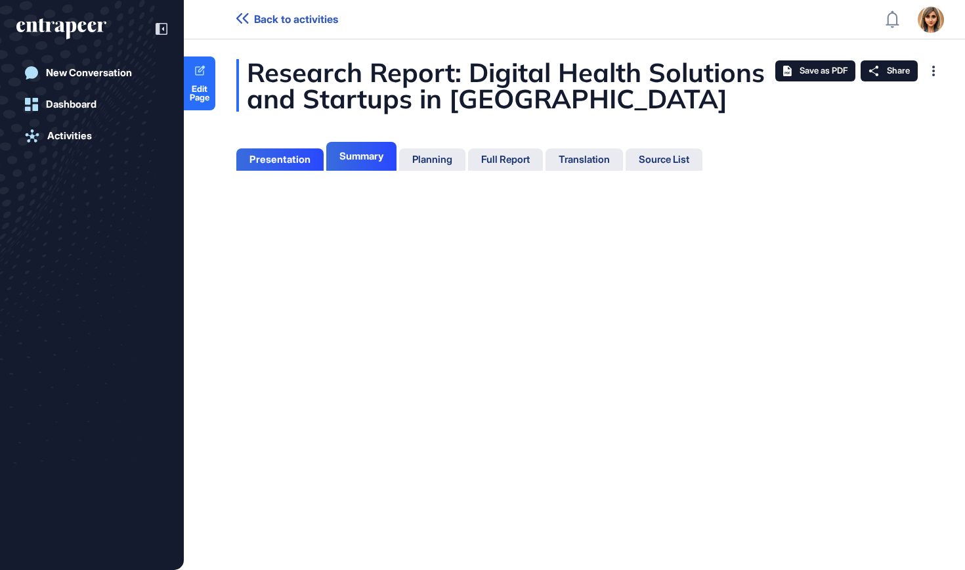
scroll to position [6, 1]
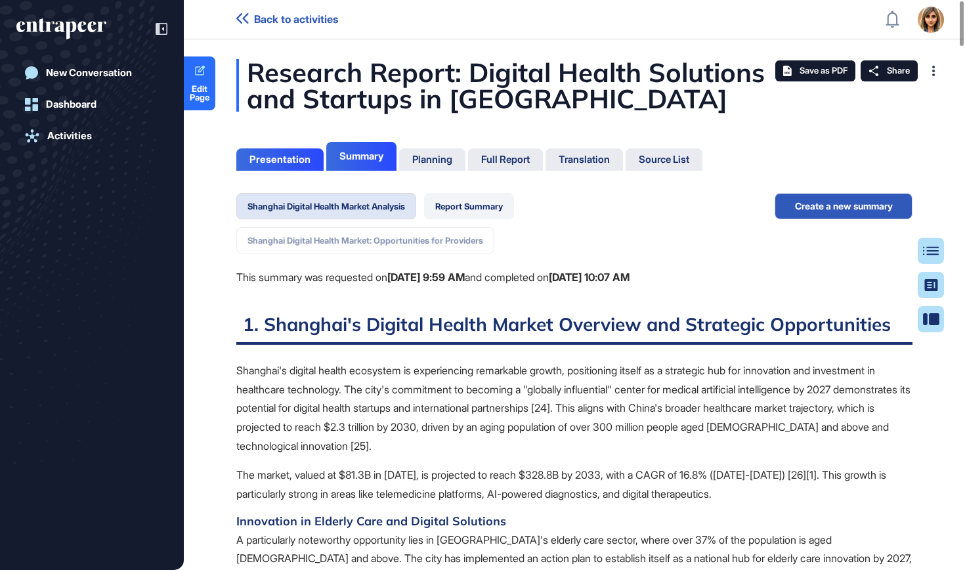
click at [488, 203] on button "Report Summary" at bounding box center [469, 206] width 90 height 26
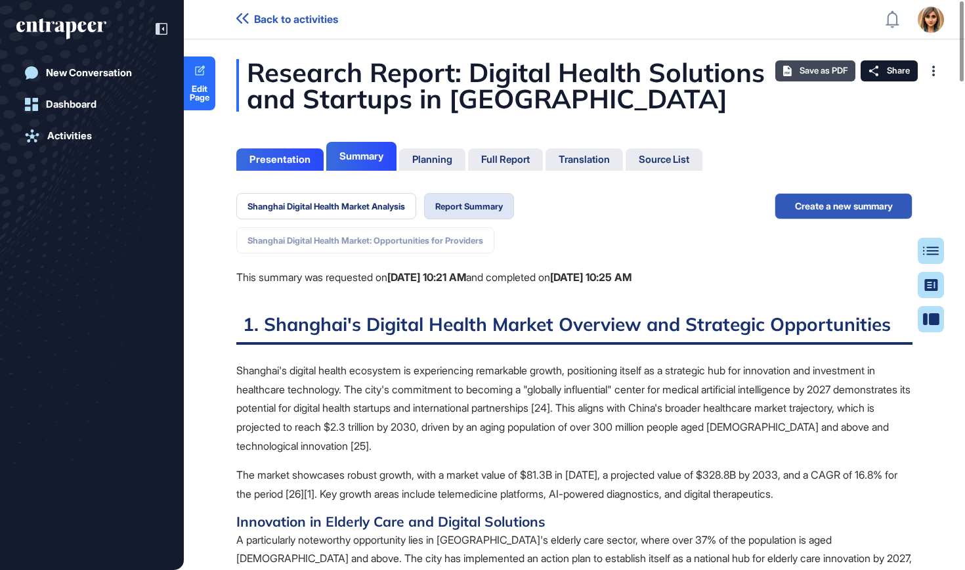
click at [808, 70] on span "Save as PDF" at bounding box center [823, 71] width 48 height 11
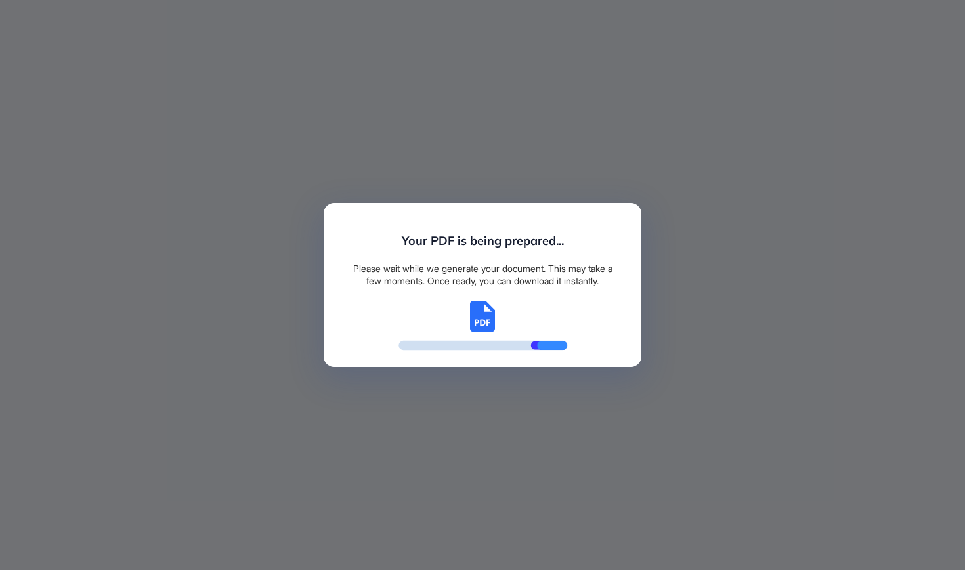
scroll to position [6, 1]
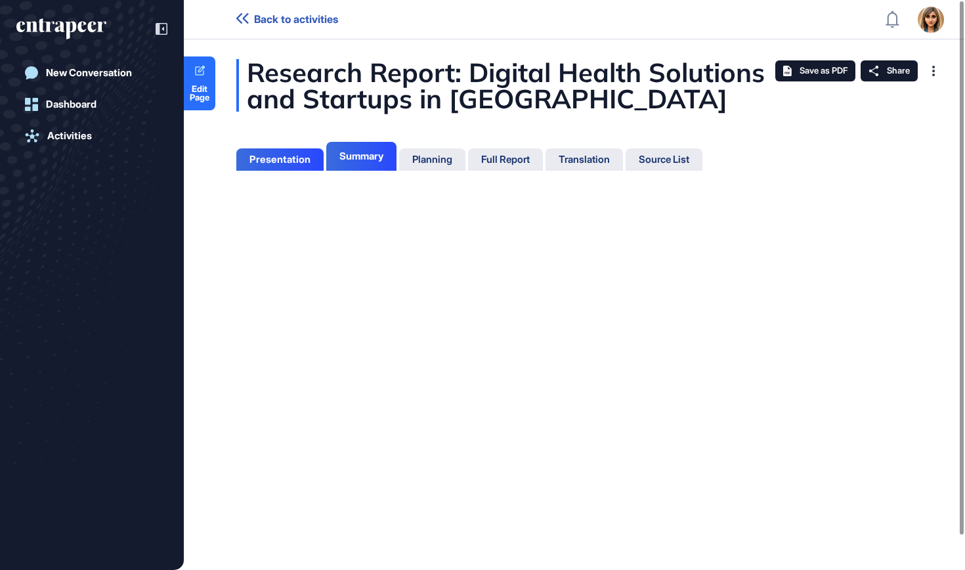
scroll to position [6, 1]
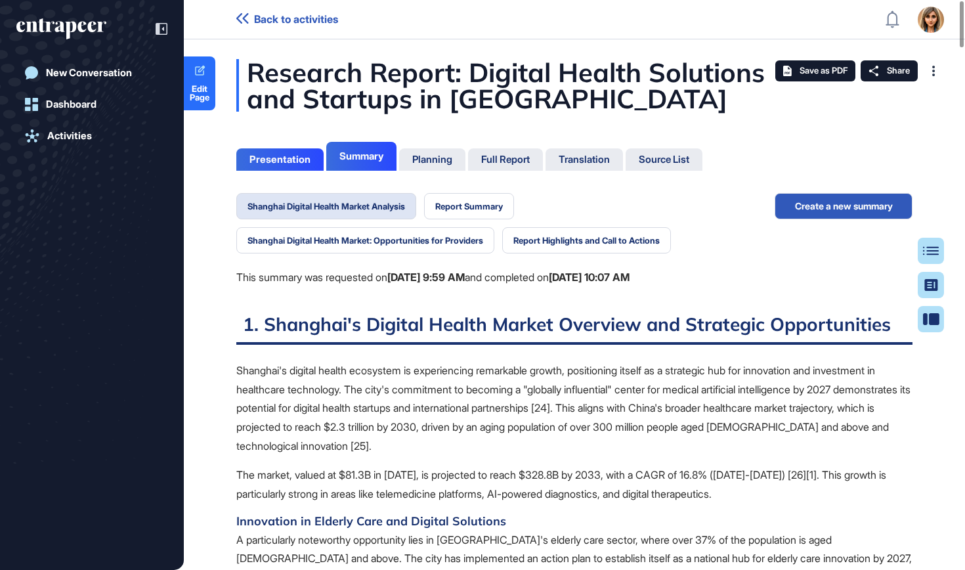
scroll to position [504, 3]
click at [564, 234] on button "Report Highlights and Call to Actions" at bounding box center [586, 240] width 169 height 26
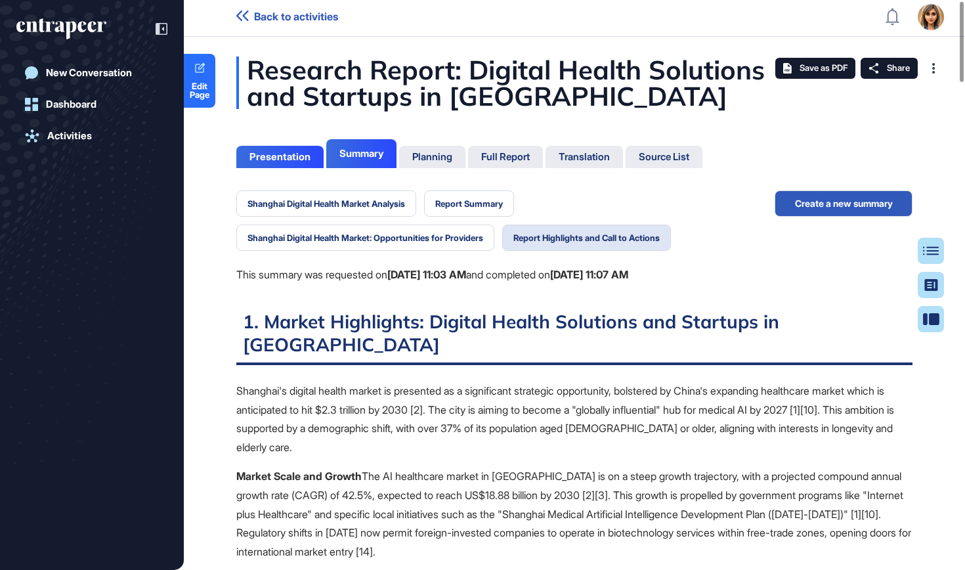
scroll to position [3, 0]
click at [205, 62] on icon at bounding box center [200, 68] width 12 height 12
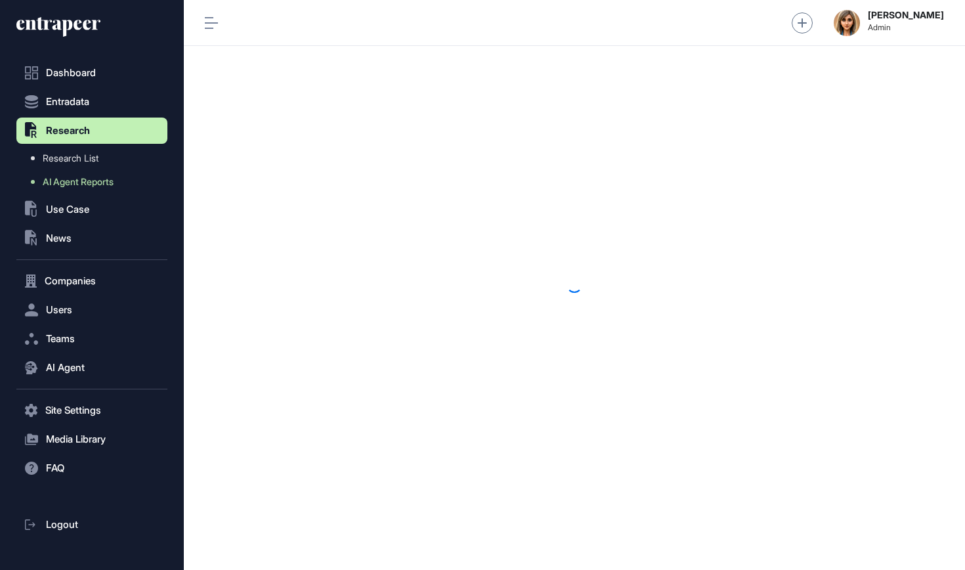
scroll to position [1, 1]
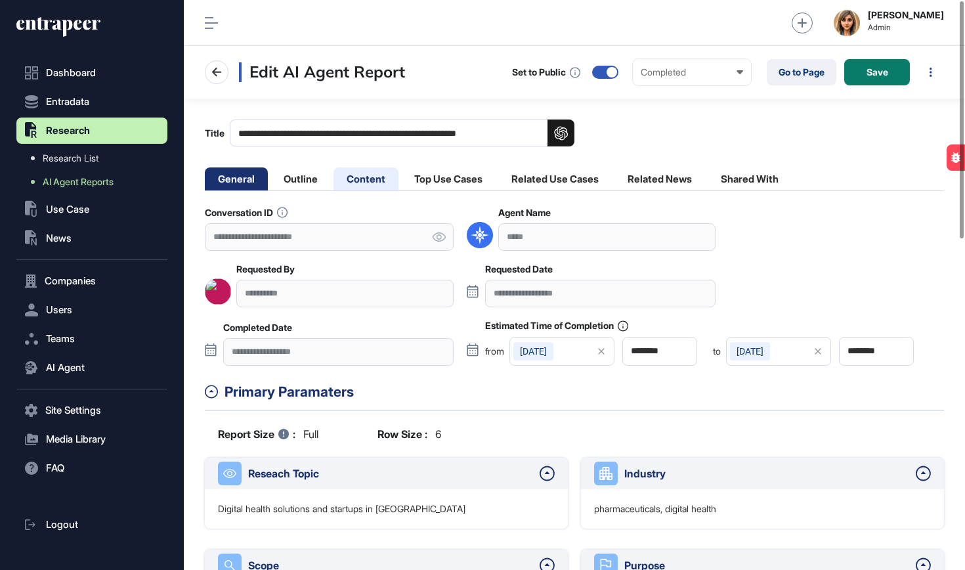
click at [376, 186] on li "Content" at bounding box center [365, 178] width 65 height 23
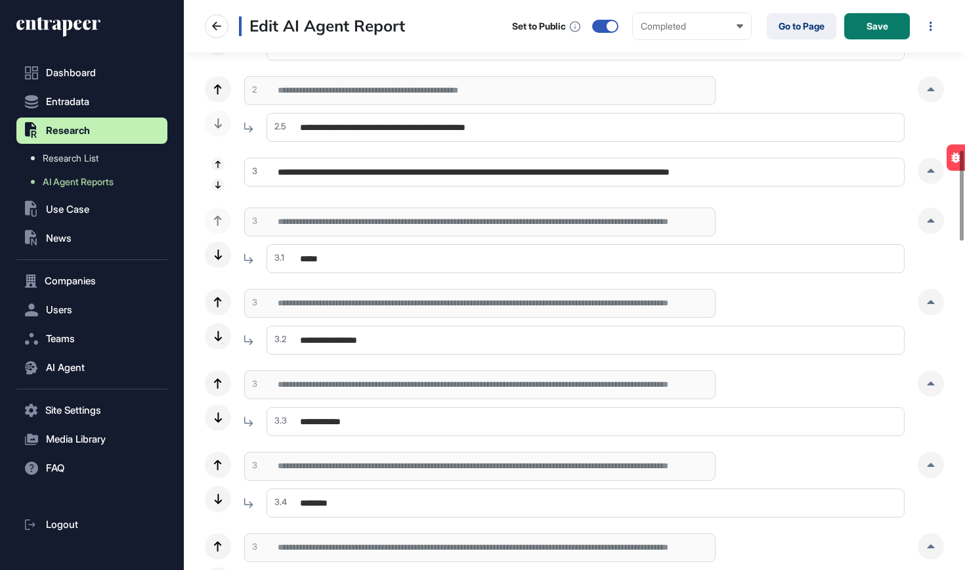
scroll to position [946, 0]
click at [933, 171] on icon at bounding box center [930, 171] width 7 height 4
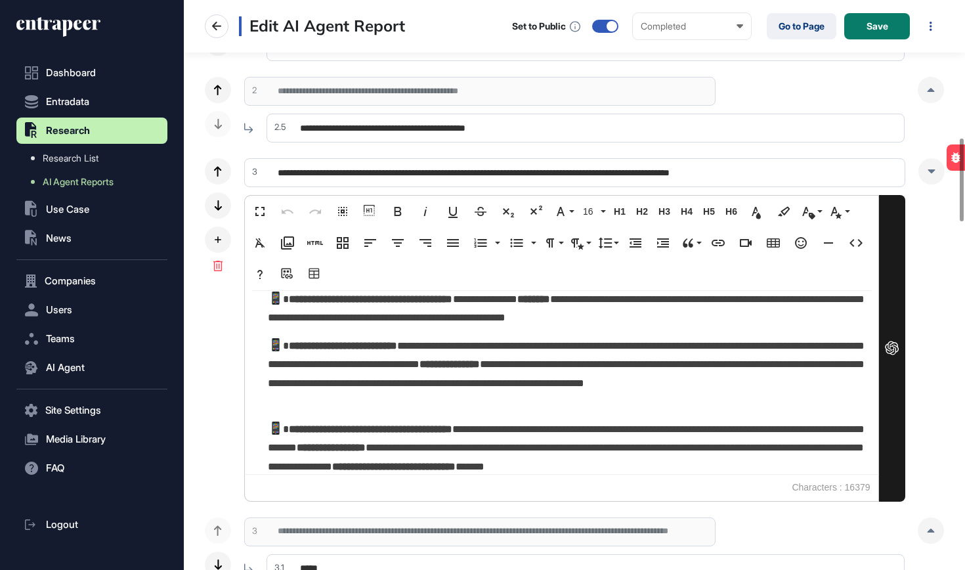
scroll to position [1942, 0]
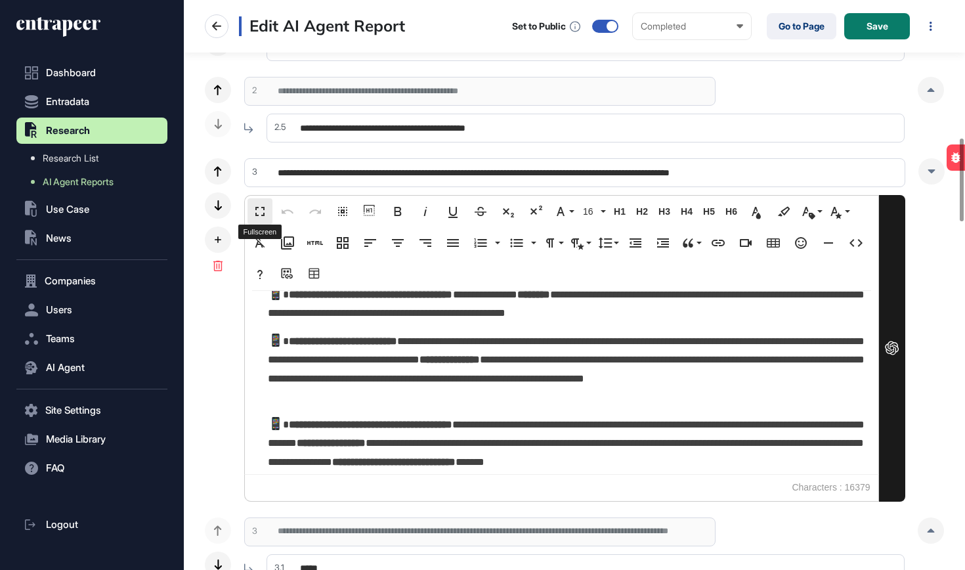
click at [257, 202] on button "Fullscreen" at bounding box center [259, 211] width 25 height 26
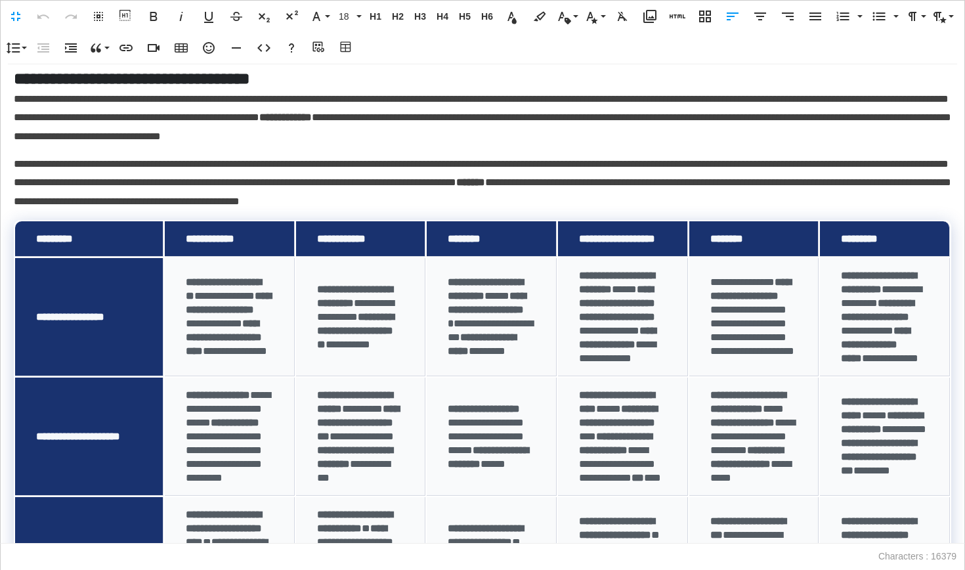
scroll to position [1791, 0]
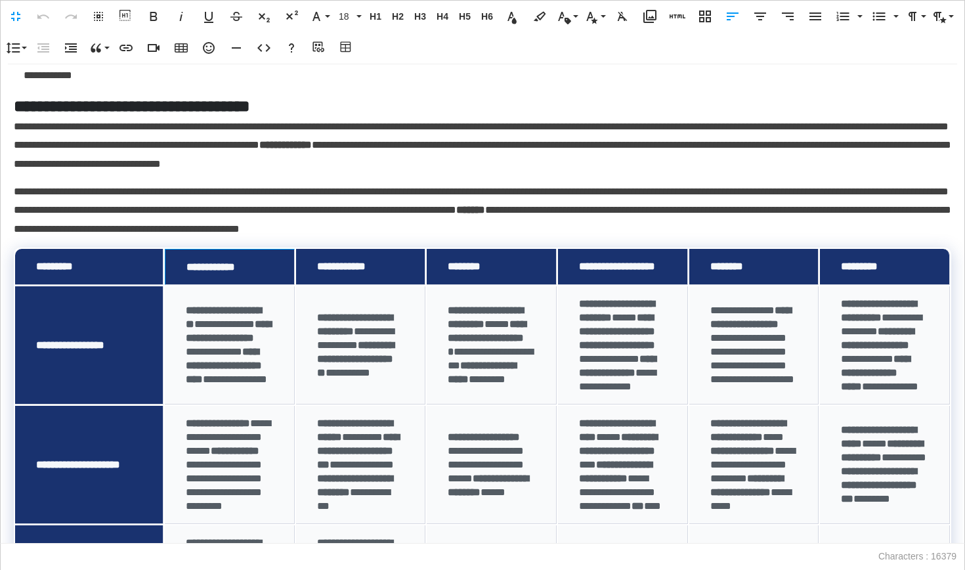
click at [235, 266] on span "**********" at bounding box center [210, 267] width 49 height 10
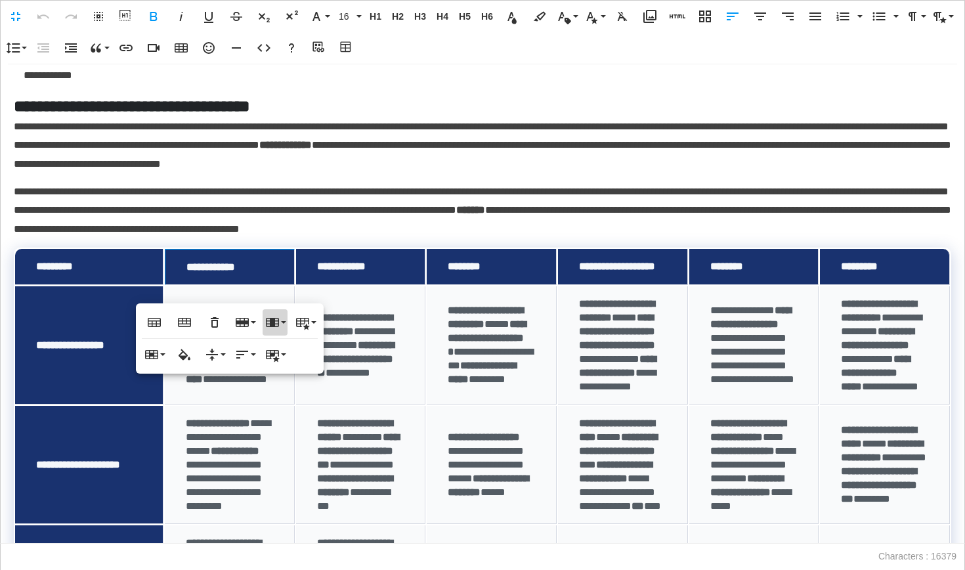
click at [278, 322] on icon "button" at bounding box center [272, 322] width 13 height 9
click at [295, 394] on link "Delete column" at bounding box center [321, 387] width 116 height 20
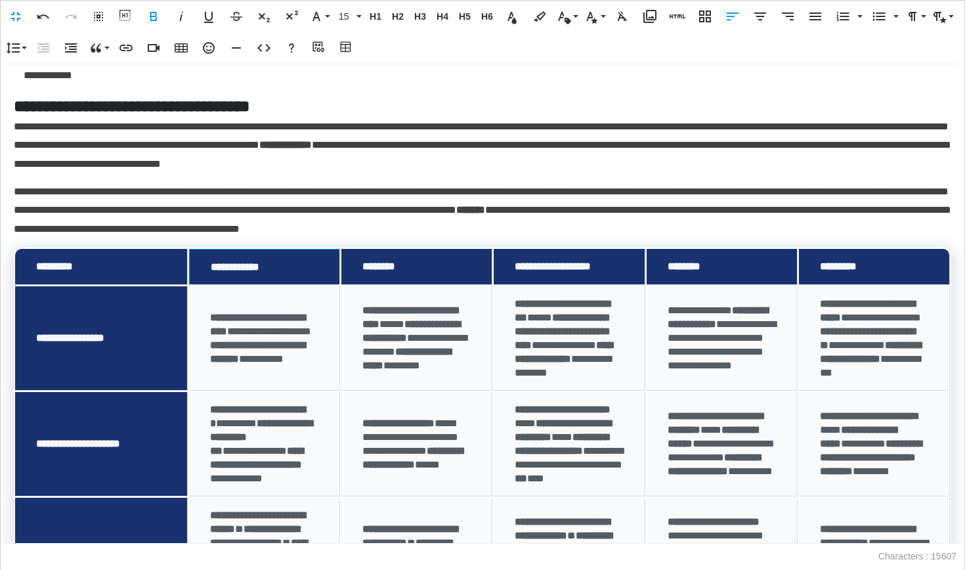
click at [289, 278] on td "**********" at bounding box center [264, 267] width 151 height 36
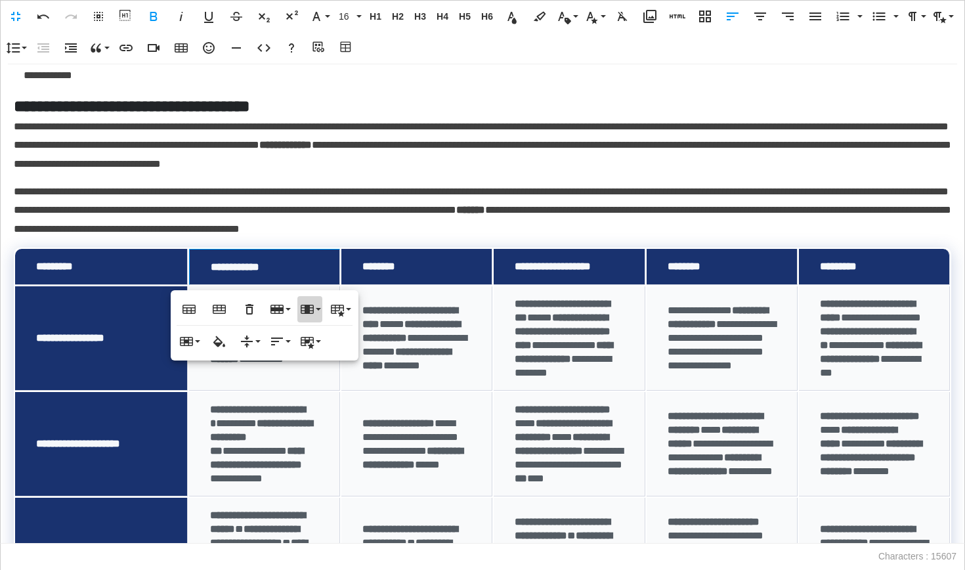
click at [318, 314] on button "Column" at bounding box center [309, 309] width 25 height 26
click at [324, 375] on link "Delete column" at bounding box center [355, 374] width 116 height 20
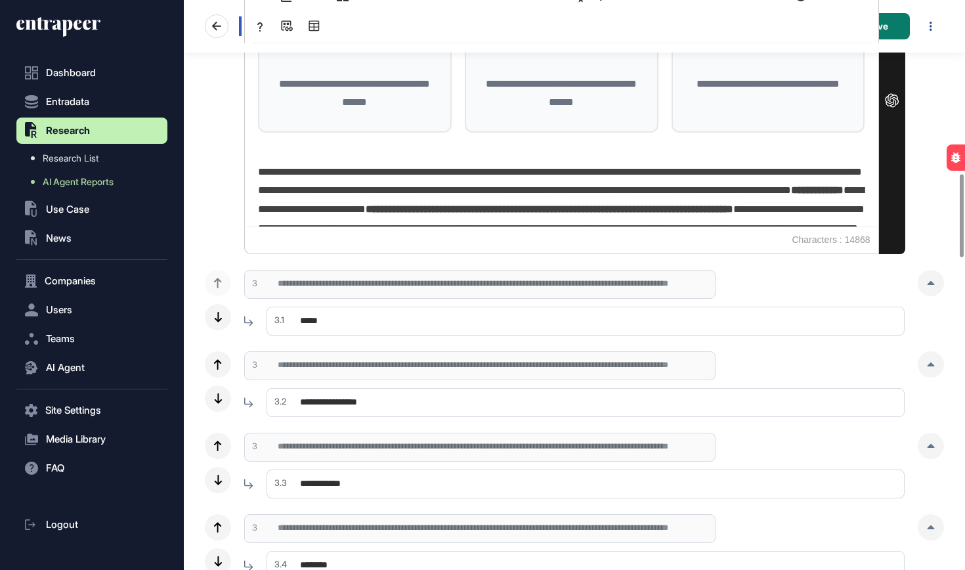
scroll to position [1218, 0]
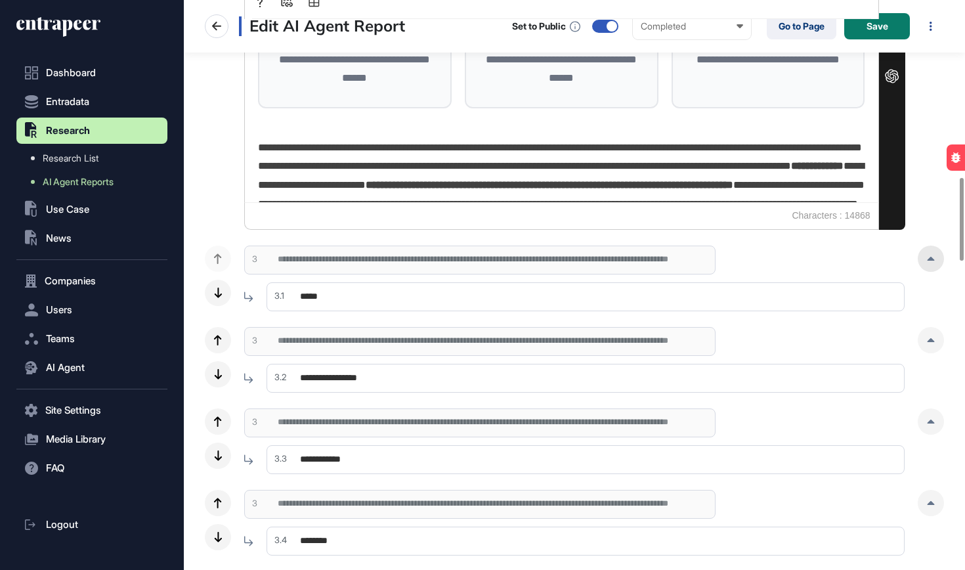
click at [937, 256] on div at bounding box center [931, 258] width 26 height 26
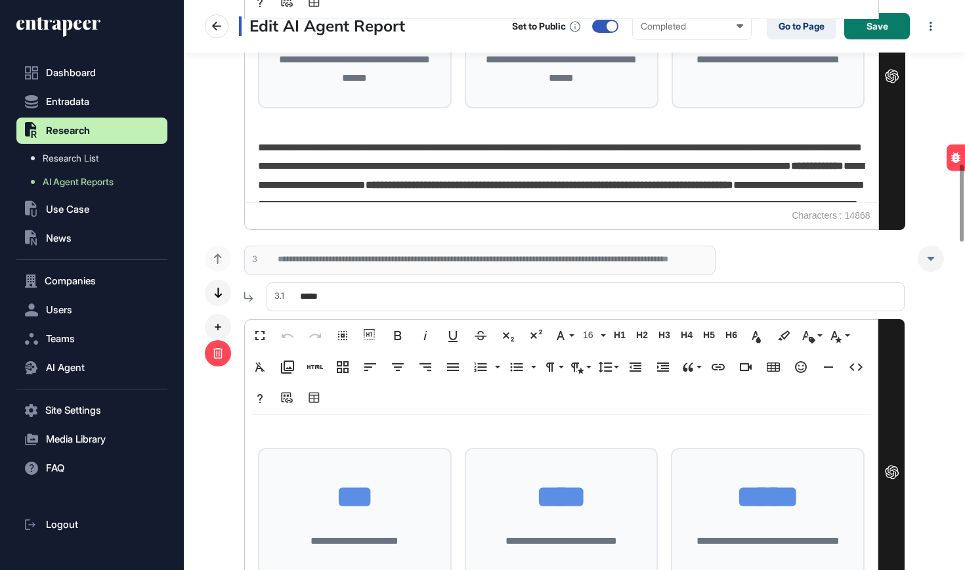
click at [217, 360] on div at bounding box center [218, 353] width 26 height 26
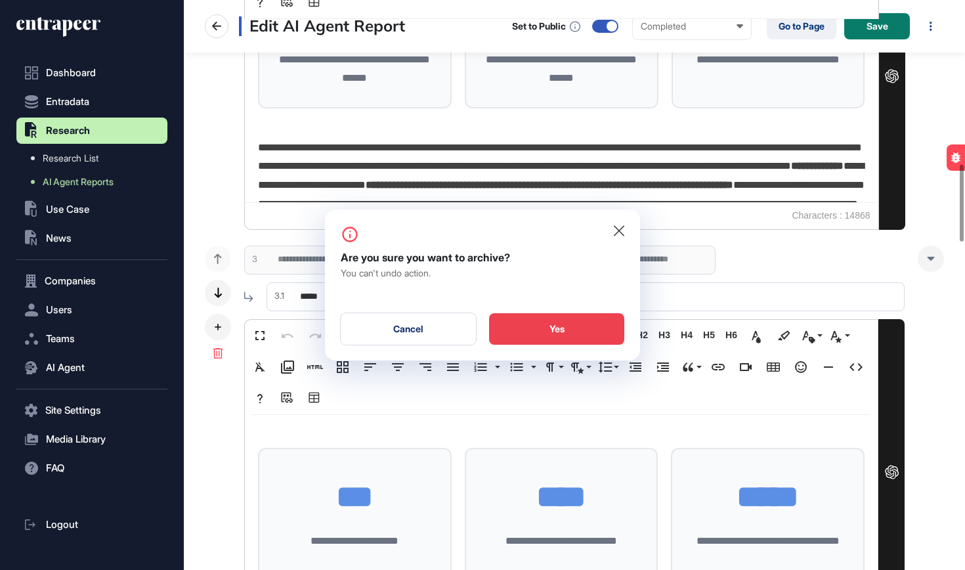
click at [572, 331] on div "Yes" at bounding box center [556, 329] width 135 height 32
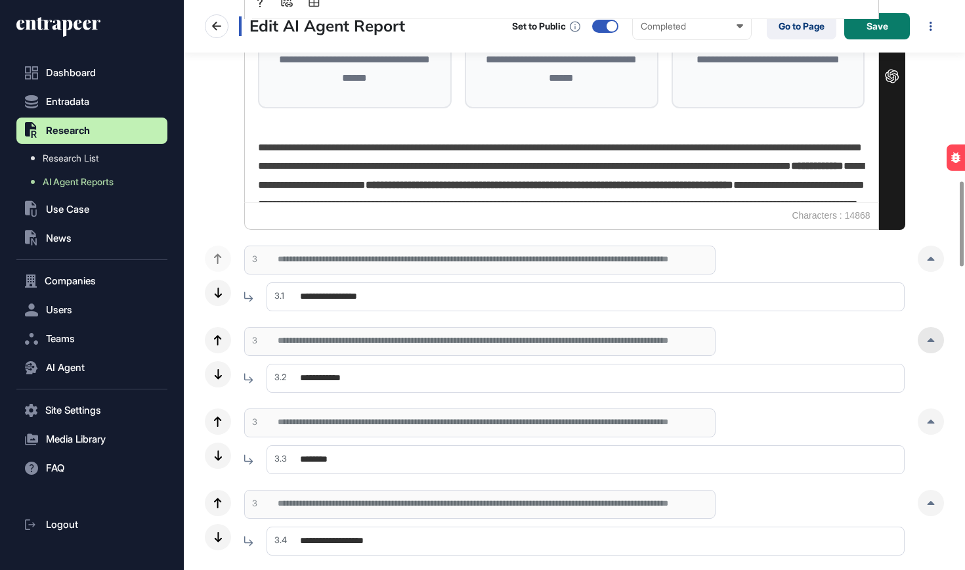
click at [937, 343] on div at bounding box center [931, 340] width 26 height 26
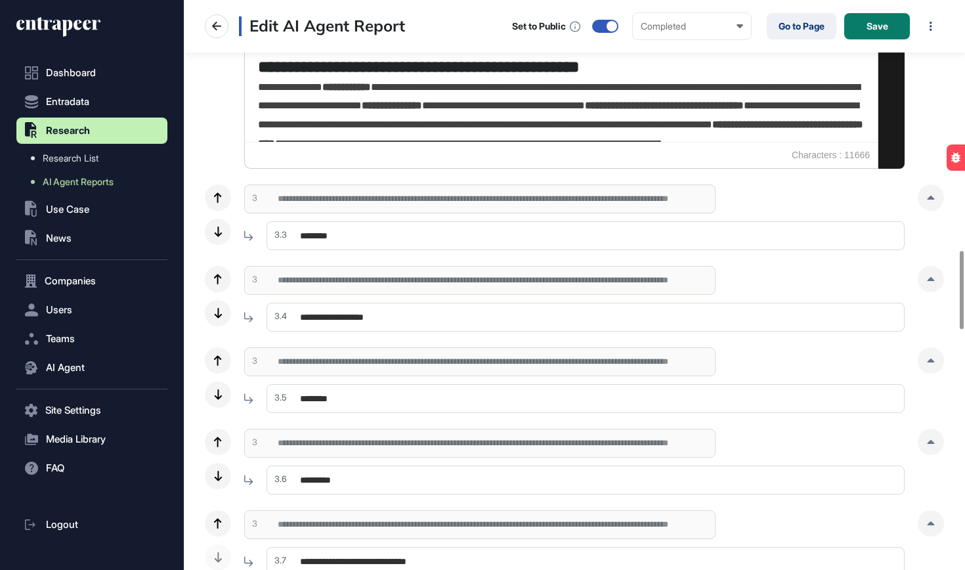
scroll to position [1487, 0]
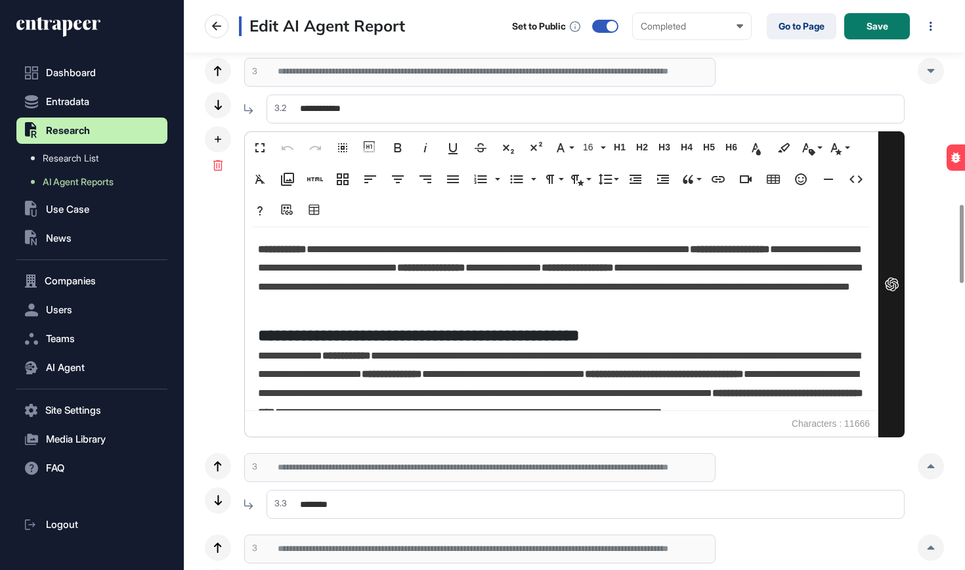
click at [330, 294] on p "**********" at bounding box center [561, 277] width 606 height 74
click at [214, 165] on icon at bounding box center [217, 165] width 9 height 11
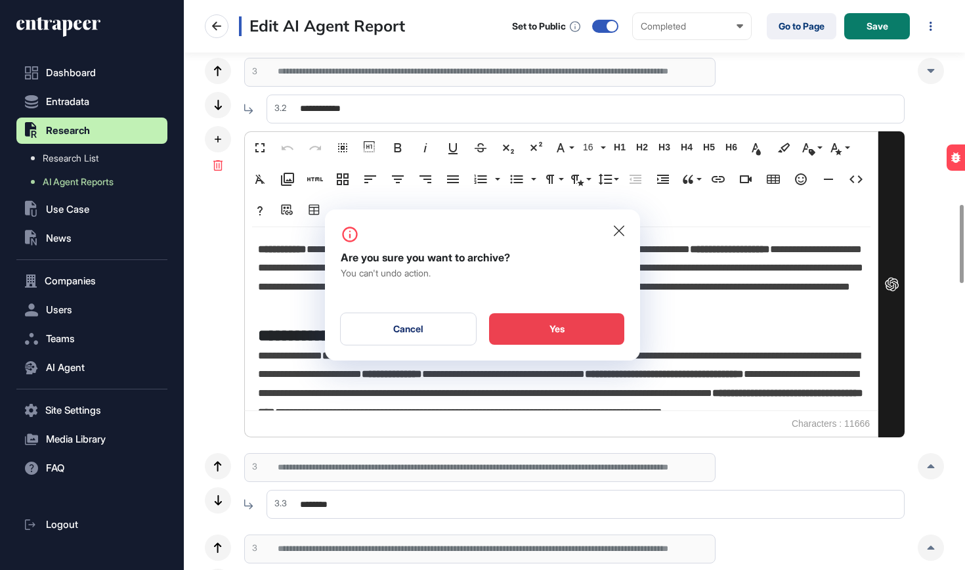
click at [563, 329] on div "Yes" at bounding box center [556, 329] width 135 height 32
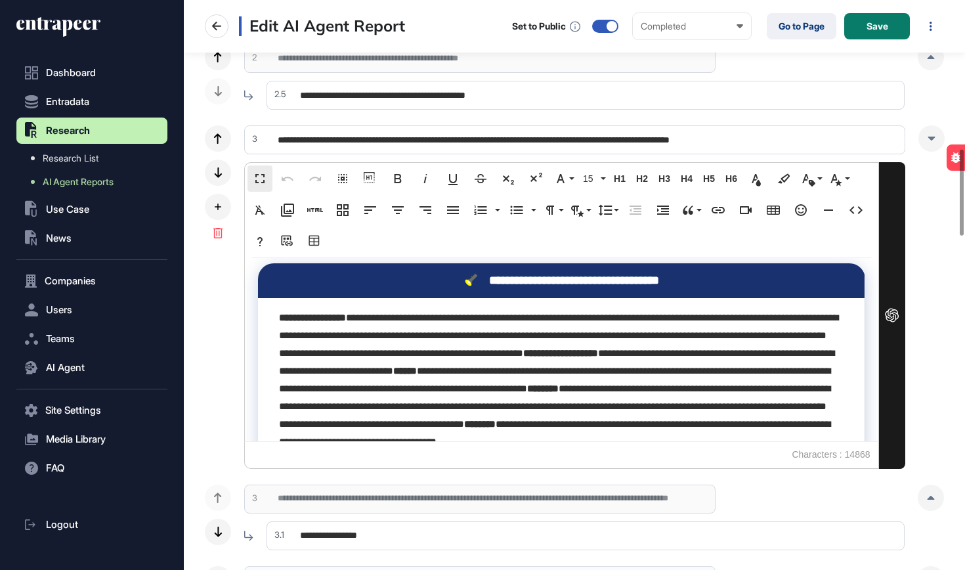
scroll to position [127, 0]
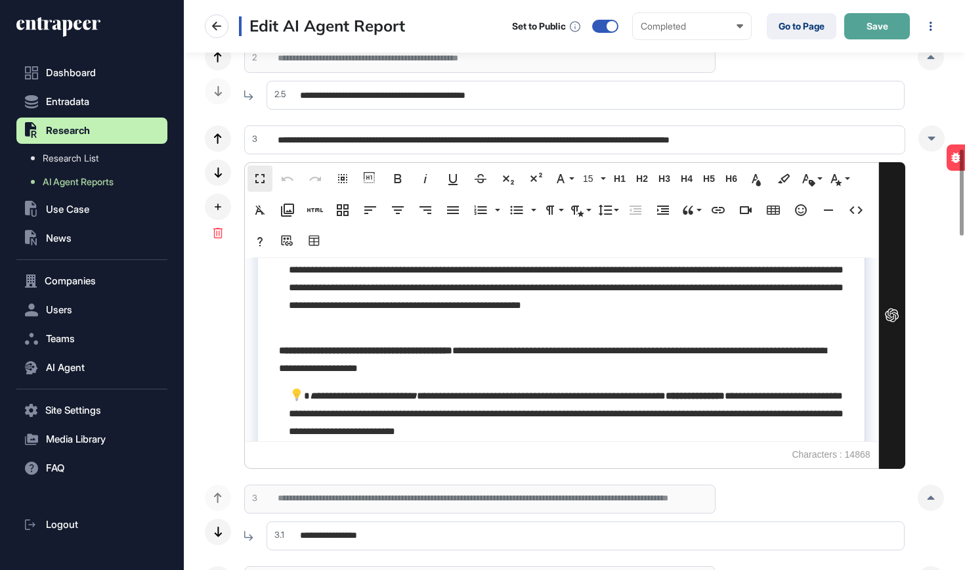
click at [872, 20] on button "Save" at bounding box center [877, 26] width 66 height 26
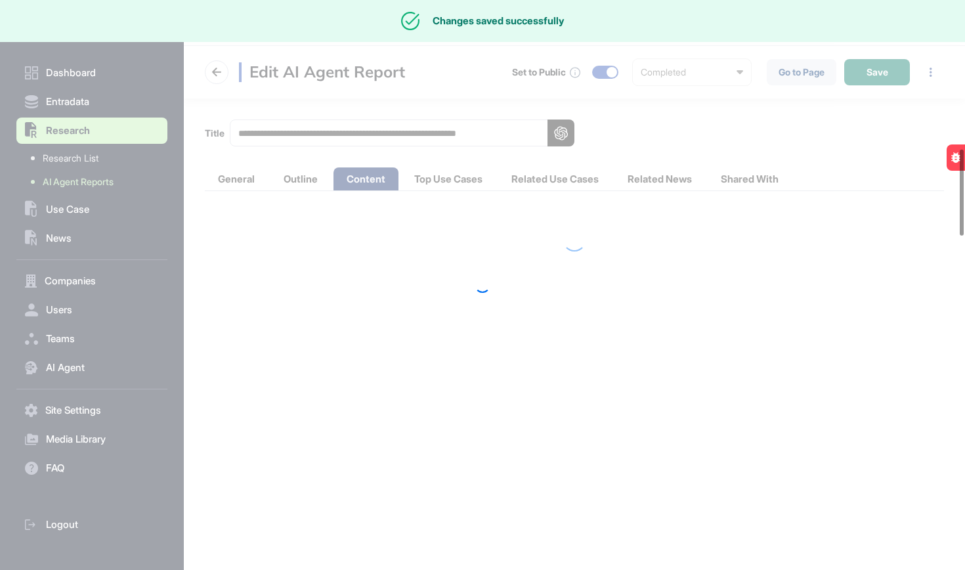
scroll to position [0, 0]
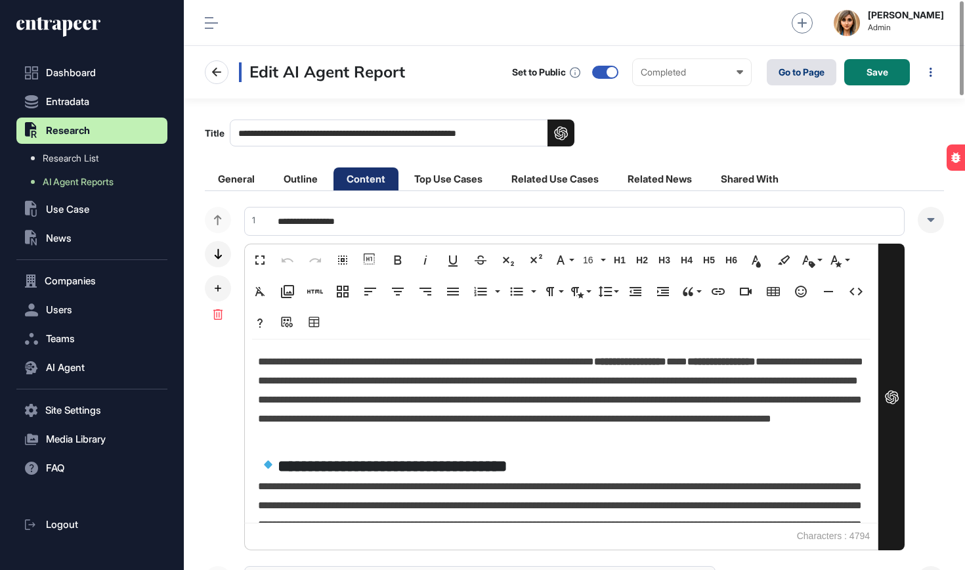
click at [803, 70] on link "Go to Page" at bounding box center [802, 72] width 70 height 26
click at [866, 70] on span "Save" at bounding box center [877, 72] width 22 height 9
click at [806, 81] on link "Go to Page" at bounding box center [802, 72] width 70 height 26
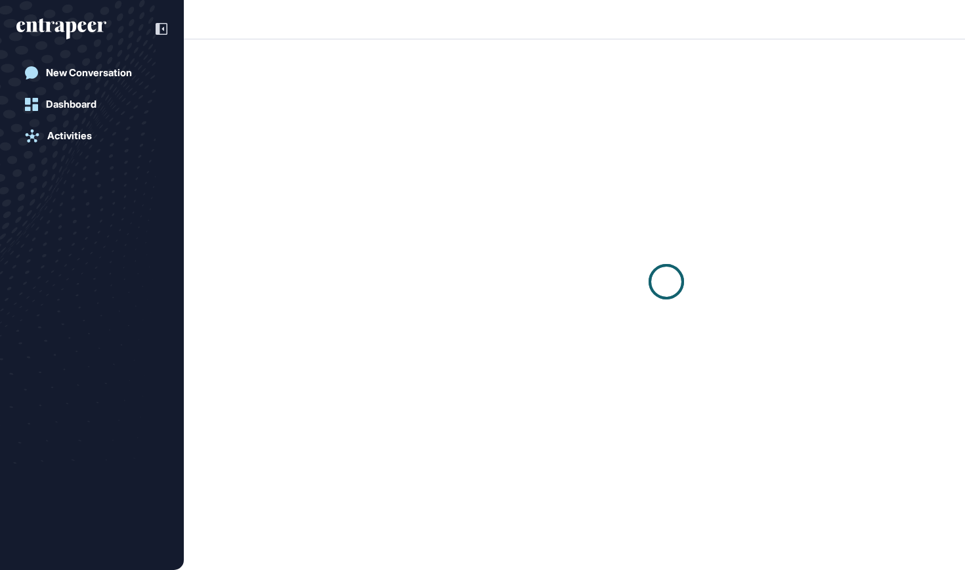
scroll to position [1, 1]
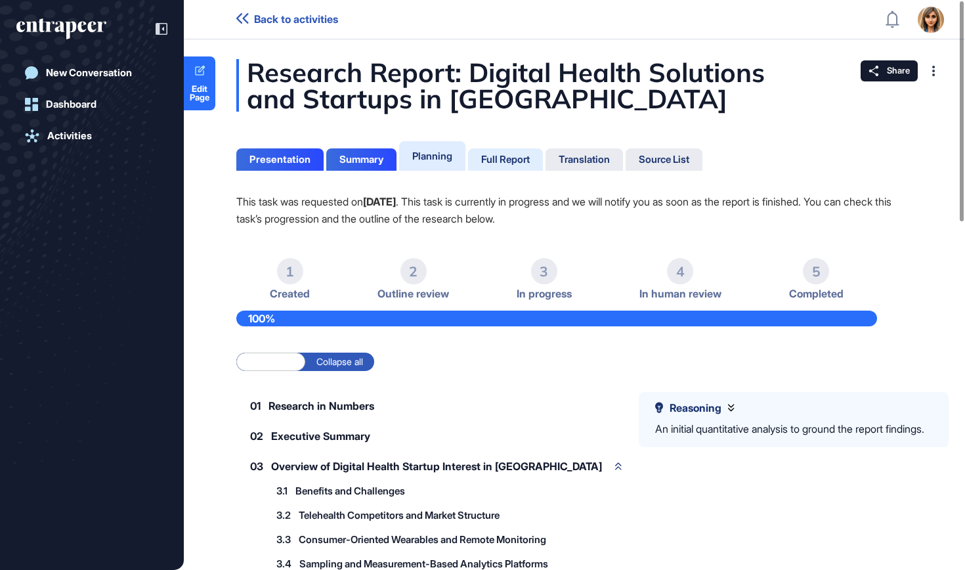
click at [530, 156] on div "Full Report" at bounding box center [505, 160] width 49 height 12
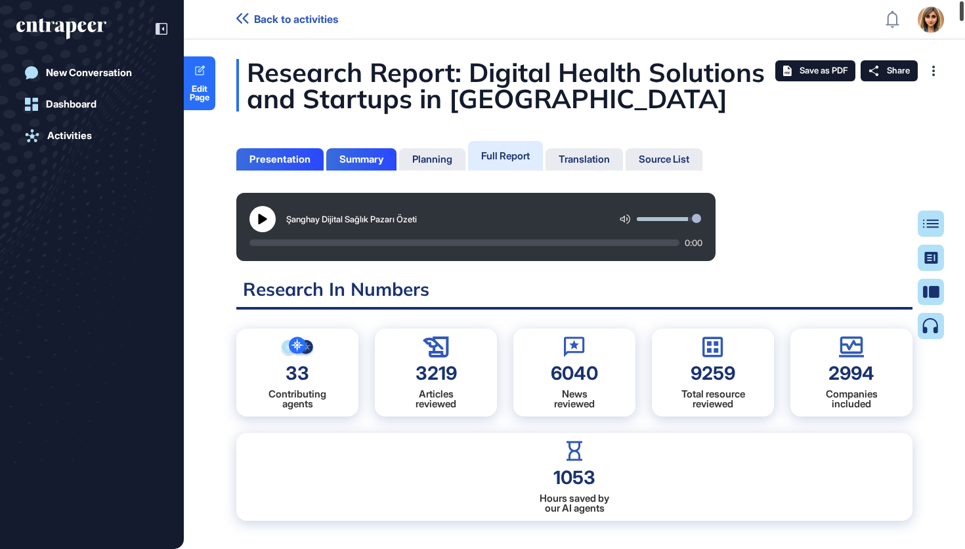
drag, startPoint x: 962, startPoint y: 393, endPoint x: 964, endPoint y: -65, distance: 457.5
click at [964, 0] on html "Back to activities Admin Dashboard Dashboard Profile My Content Request More Da…" at bounding box center [482, 274] width 965 height 549
click at [263, 214] on icon at bounding box center [262, 219] width 11 height 11
drag, startPoint x: 263, startPoint y: 244, endPoint x: 214, endPoint y: 243, distance: 49.2
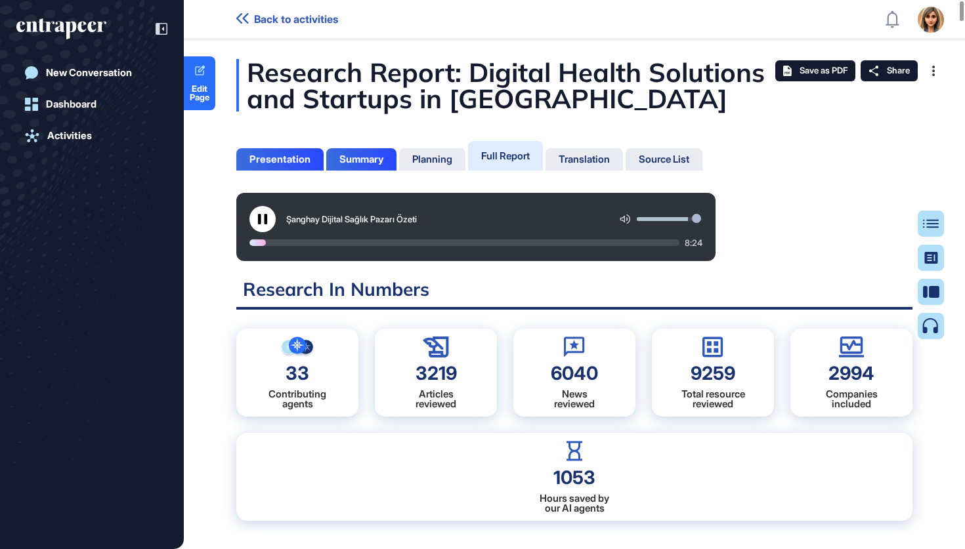
click at [255, 244] on div at bounding box center [257, 243] width 16 height 7
drag, startPoint x: 253, startPoint y: 244, endPoint x: 239, endPoint y: 245, distance: 14.5
click at [239, 245] on div "Şanghay Dijital Sağlık Pazarı Özeti 8:37" at bounding box center [475, 227] width 479 height 68
click at [883, 72] on div "Share" at bounding box center [888, 70] width 57 height 21
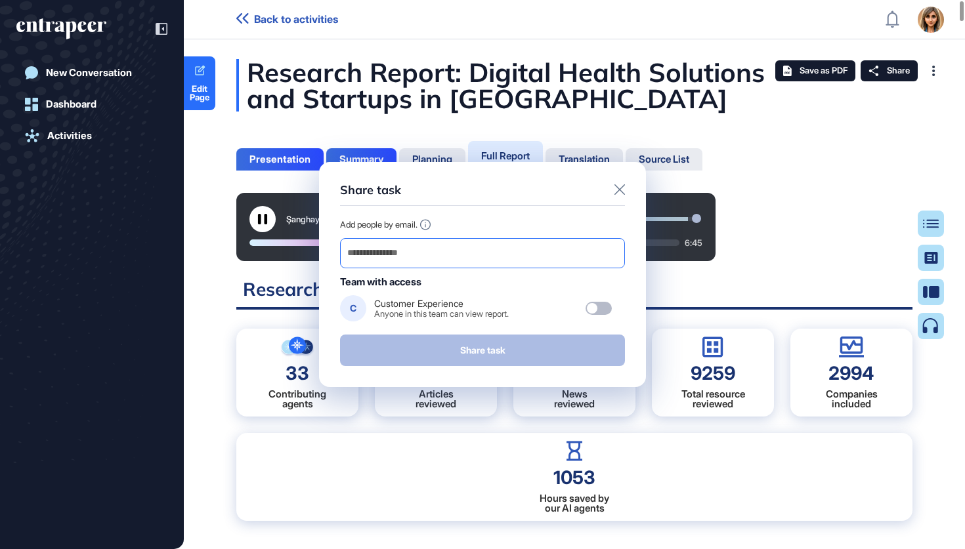
paste input "**********"
click at [578, 244] on input "email" at bounding box center [482, 253] width 273 height 18
type input "**********"
drag, startPoint x: 473, startPoint y: 254, endPoint x: 662, endPoint y: 263, distance: 189.2
click at [662, 263] on div "**********" at bounding box center [482, 274] width 965 height 549
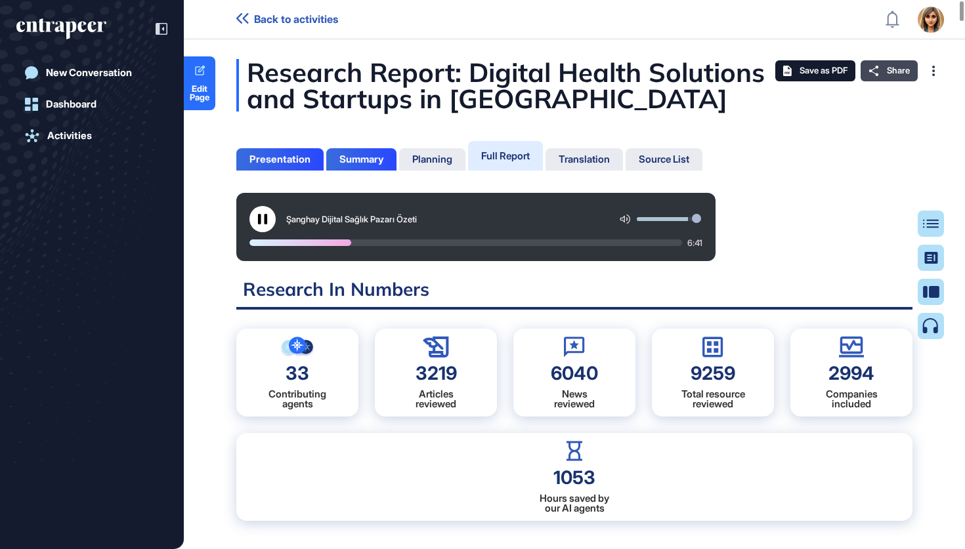
click at [890, 70] on span "Share" at bounding box center [898, 71] width 23 height 11
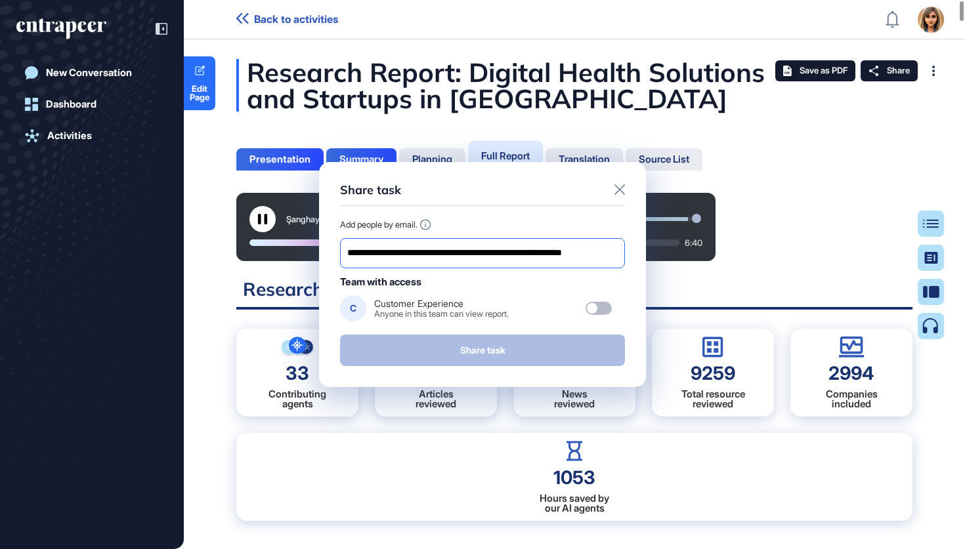
click at [545, 252] on input "**********" at bounding box center [482, 253] width 273 height 18
click at [504, 254] on input "**********" at bounding box center [482, 253] width 273 height 18
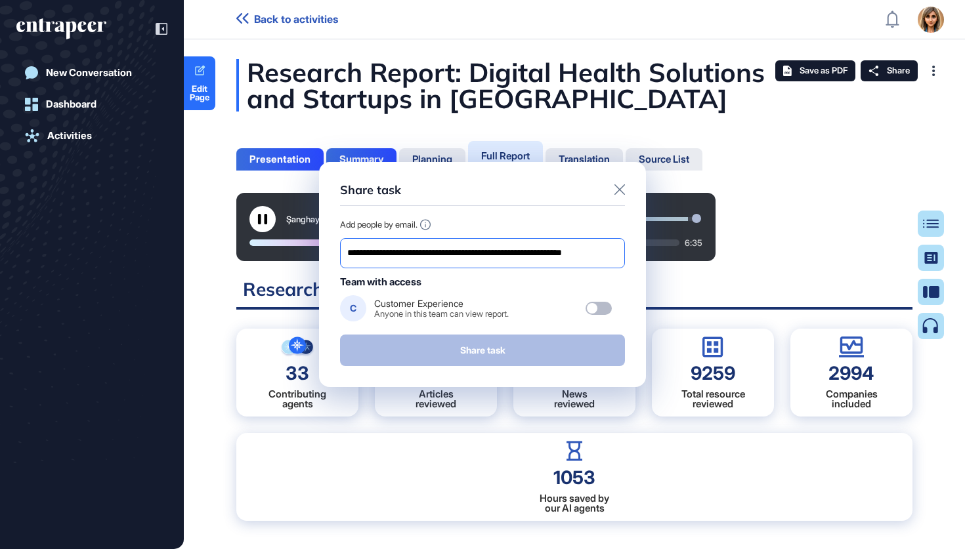
drag, startPoint x: 504, startPoint y: 254, endPoint x: 618, endPoint y: 254, distance: 114.2
click at [618, 254] on input "**********" at bounding box center [482, 253] width 273 height 18
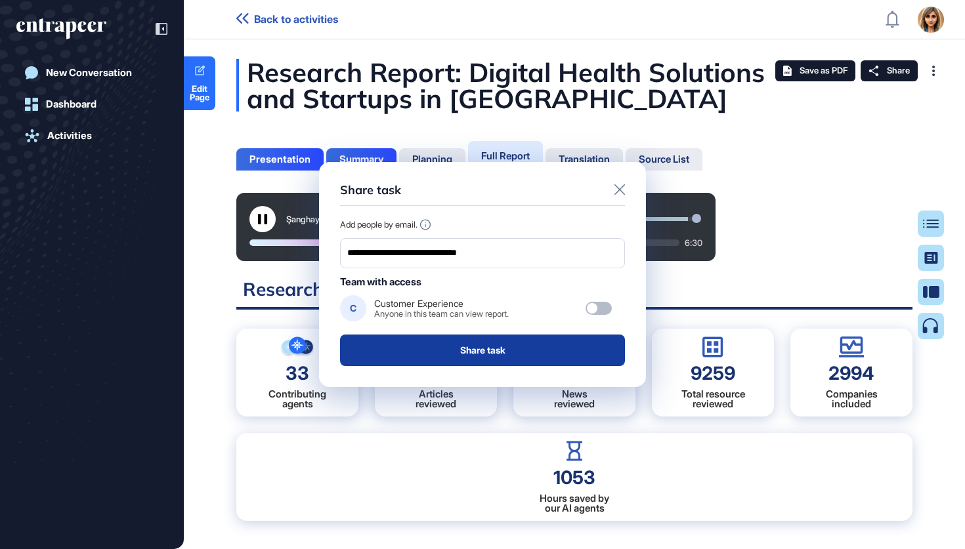
type input "**********"
click at [517, 346] on button "Share task" at bounding box center [482, 351] width 285 height 32
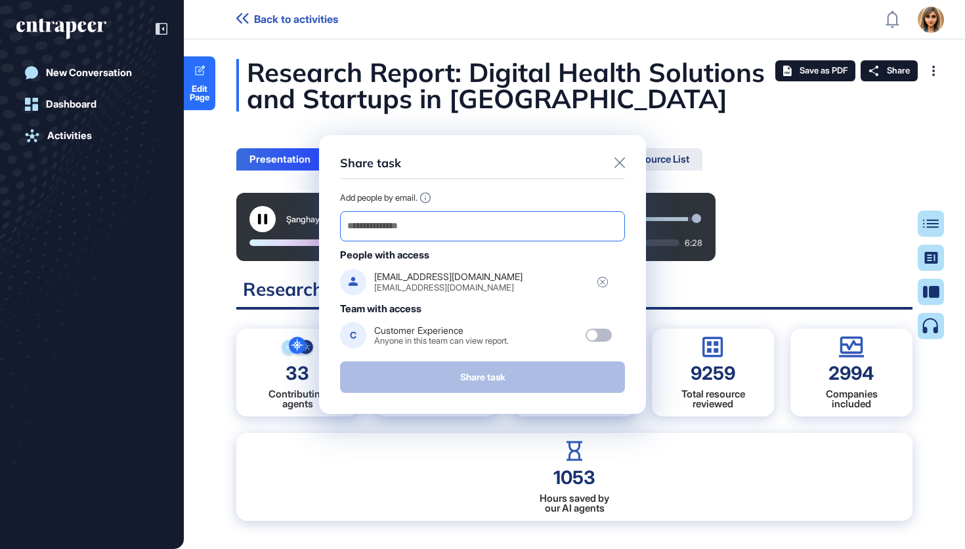
click at [491, 238] on div at bounding box center [482, 226] width 285 height 30
click at [491, 232] on input "email" at bounding box center [482, 226] width 273 height 18
paste input "**********"
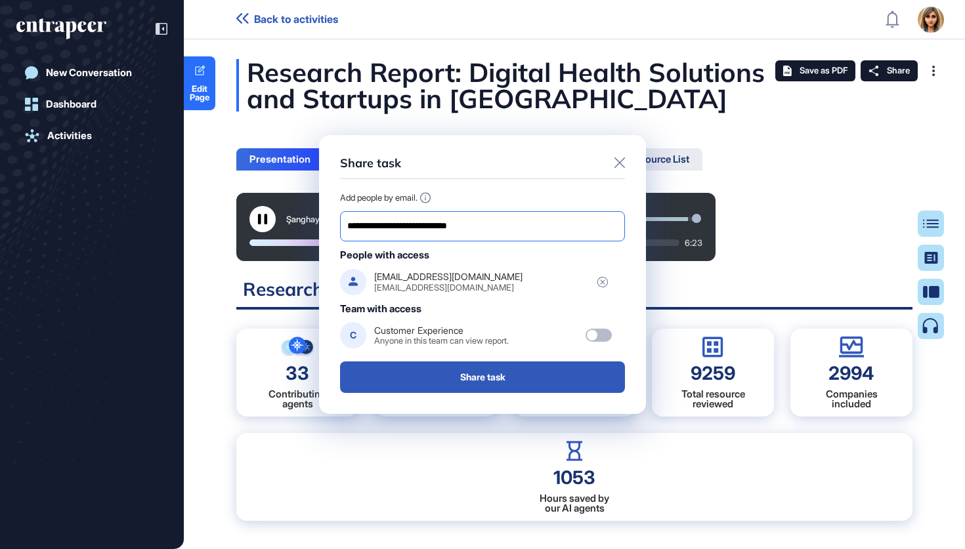
click at [349, 225] on input "**********" at bounding box center [482, 226] width 273 height 18
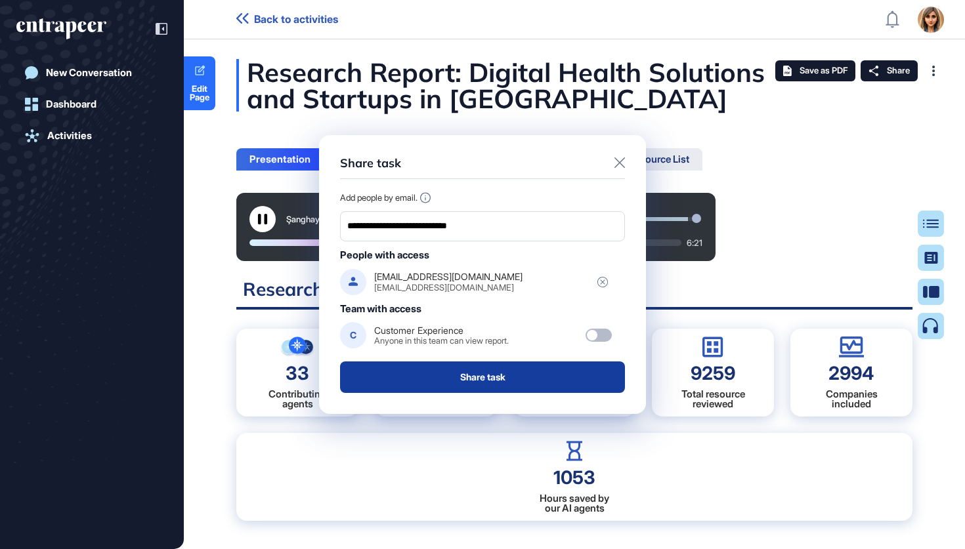
type input "**********"
click at [438, 371] on button "Share task" at bounding box center [482, 378] width 285 height 32
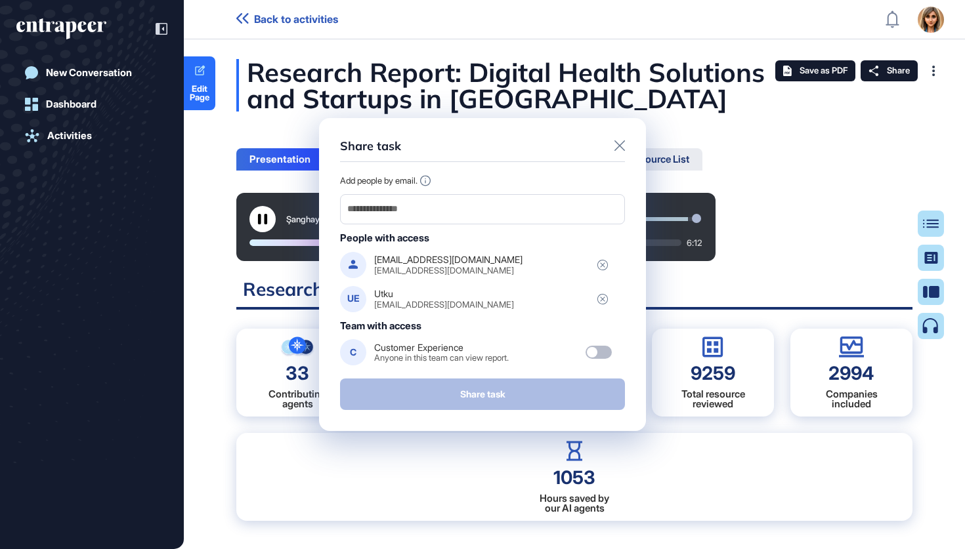
click at [618, 146] on icon at bounding box center [619, 145] width 11 height 11
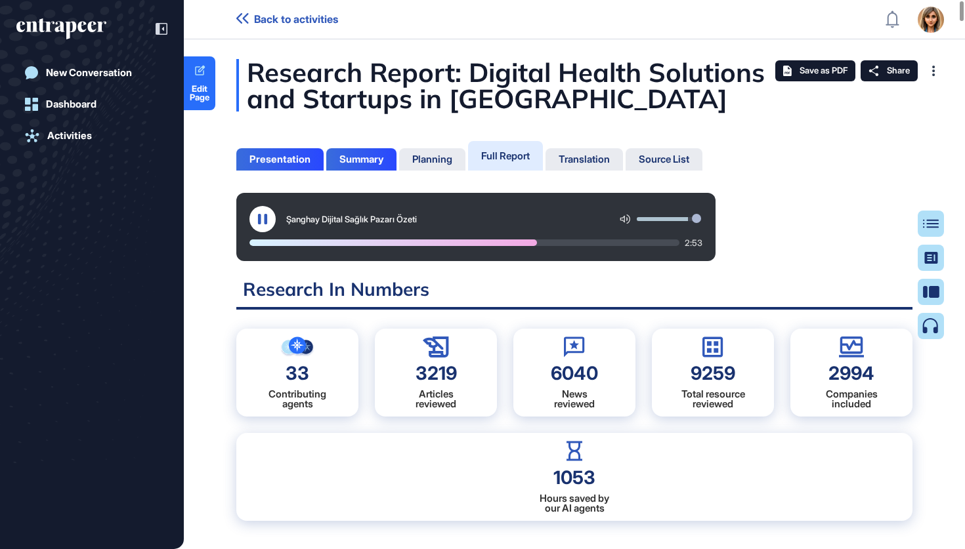
click at [266, 221] on icon at bounding box center [262, 219] width 9 height 11
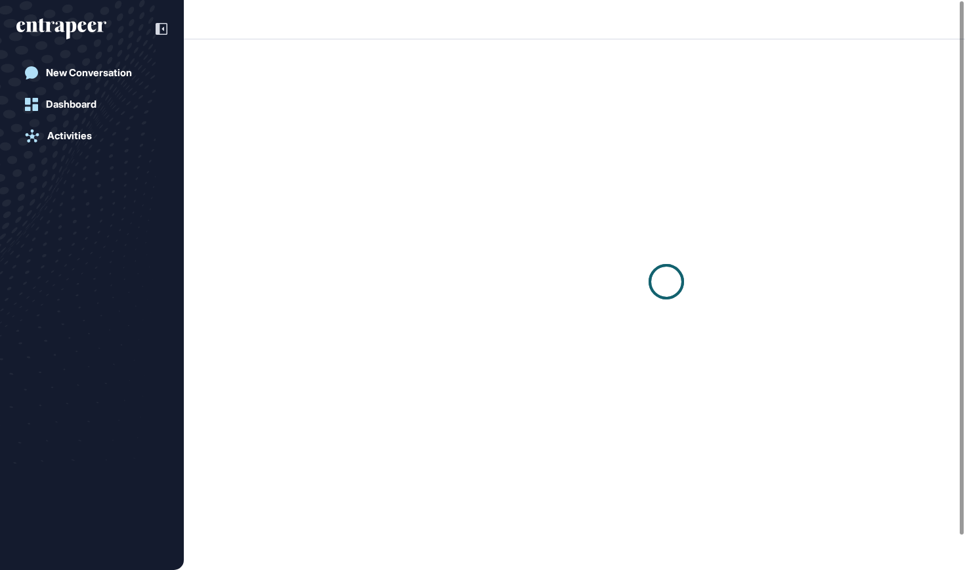
scroll to position [1, 1]
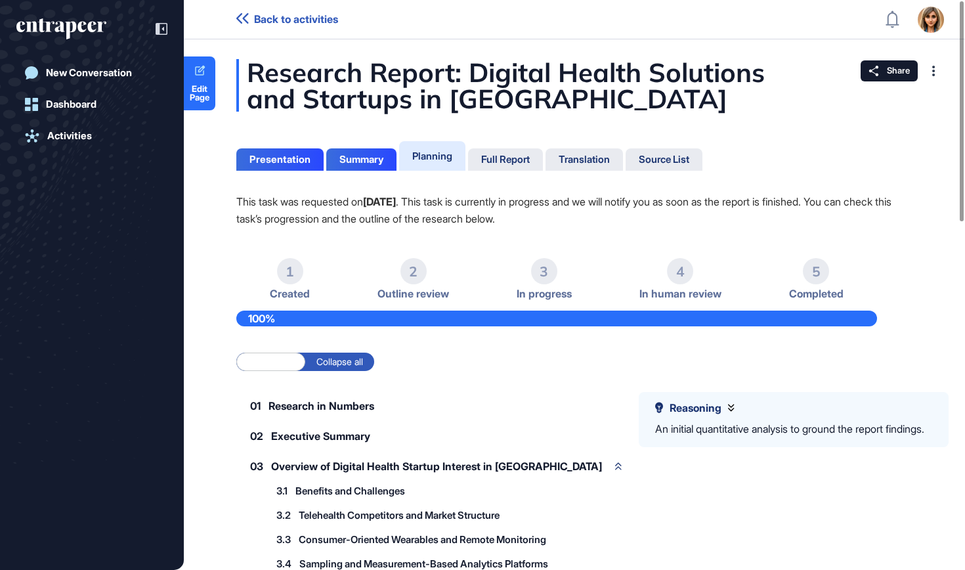
click at [438, 149] on div "Planning" at bounding box center [432, 156] width 66 height 30
click at [494, 161] on div "Full Report" at bounding box center [505, 160] width 49 height 12
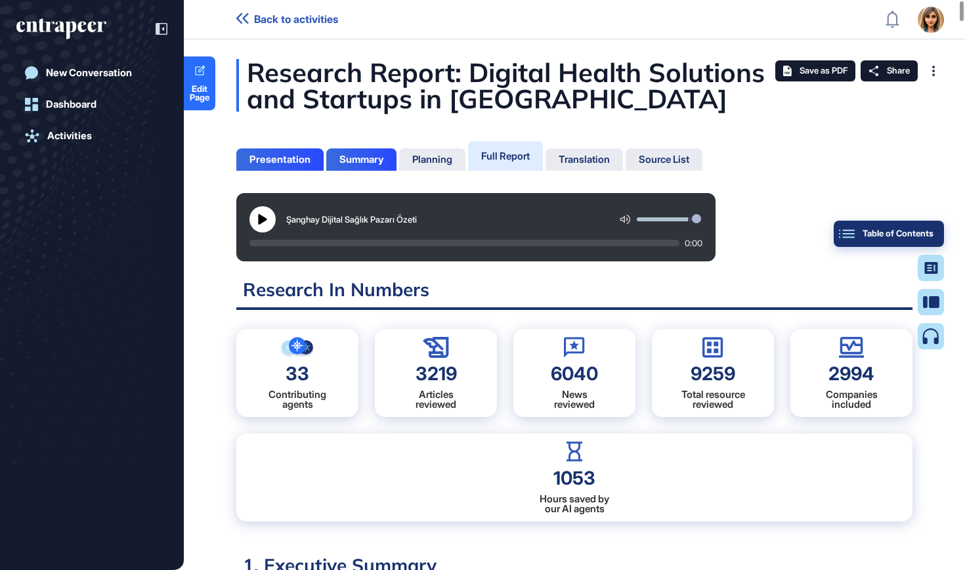
scroll to position [504, 3]
click at [925, 246] on button "Table of Contents" at bounding box center [889, 234] width 110 height 26
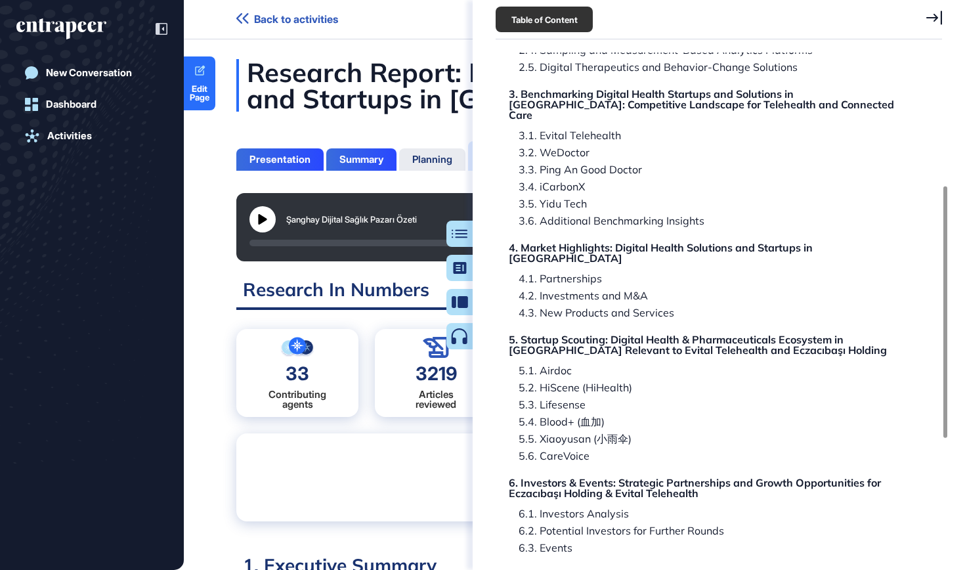
scroll to position [244, 0]
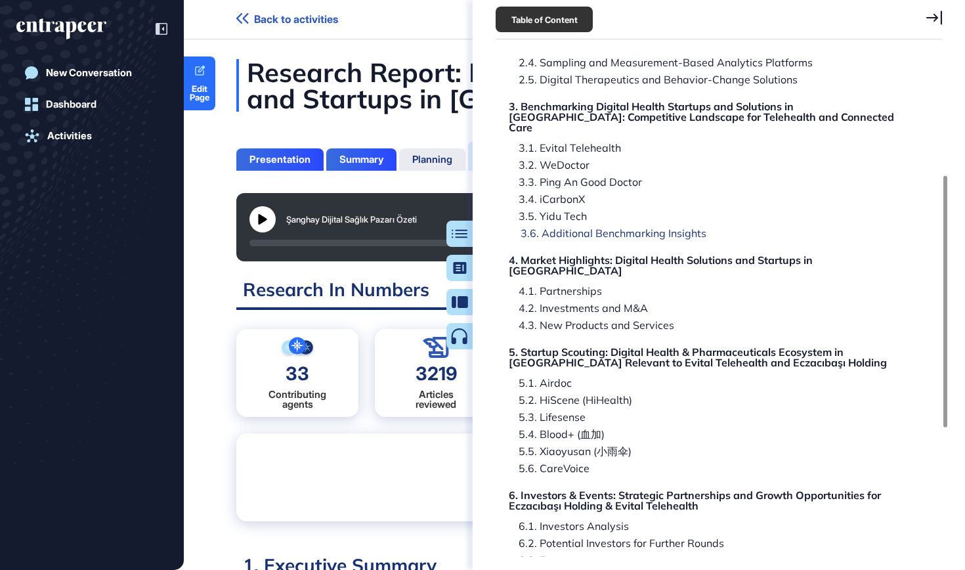
click at [669, 228] on div "3.6. Additional Benchmarking Insights" at bounding box center [609, 233] width 196 height 11
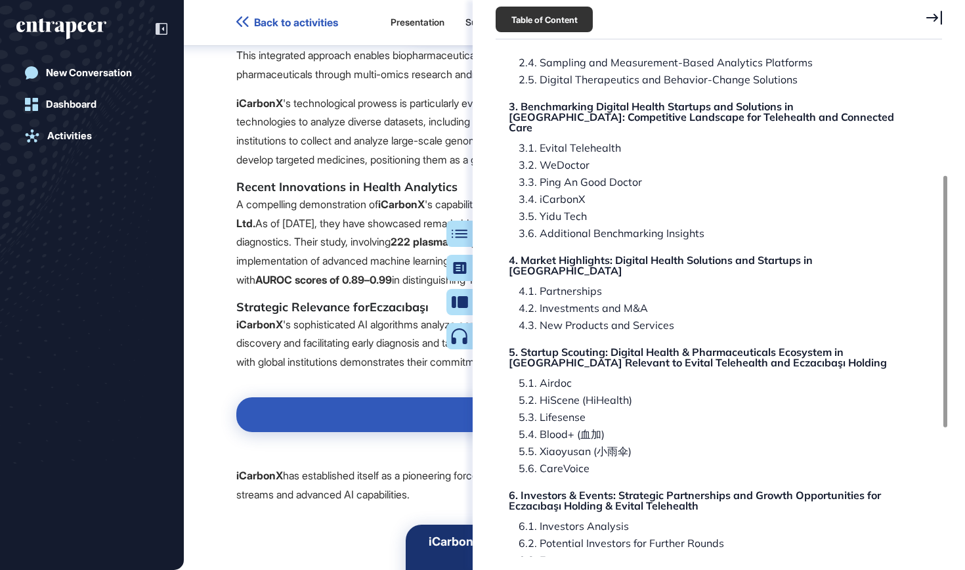
scroll to position [42997, 0]
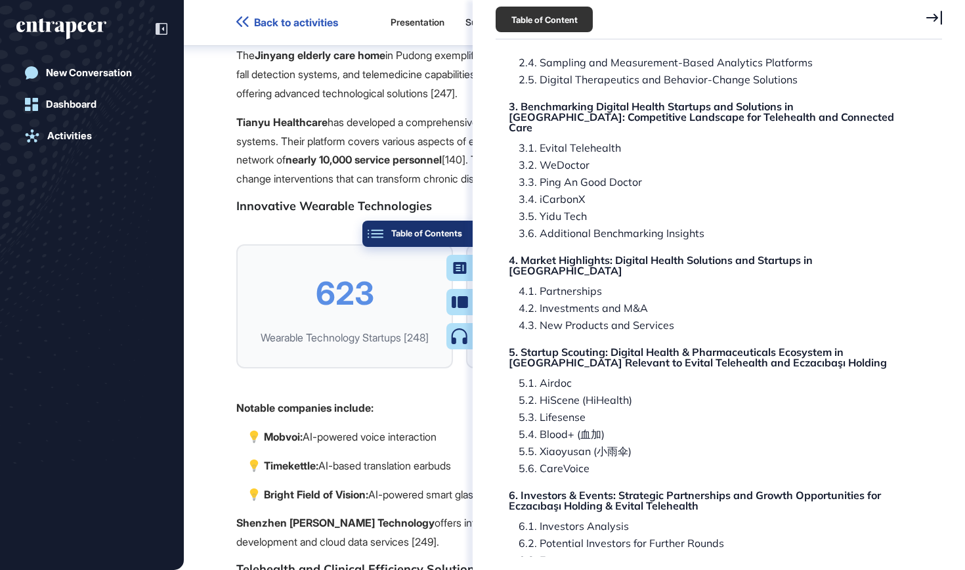
click at [452, 233] on div "Table of Contents" at bounding box center [417, 233] width 89 height 11
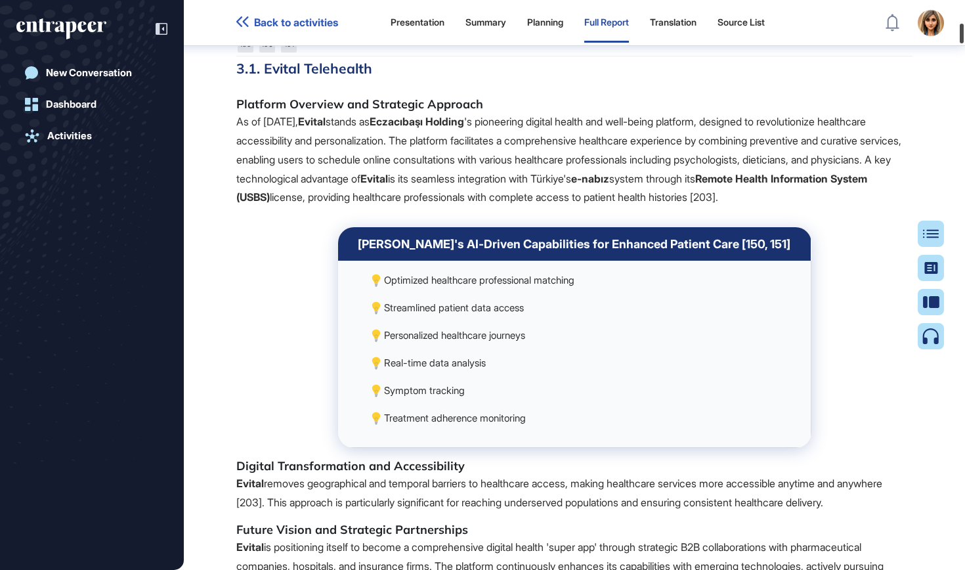
scroll to position [0, 0]
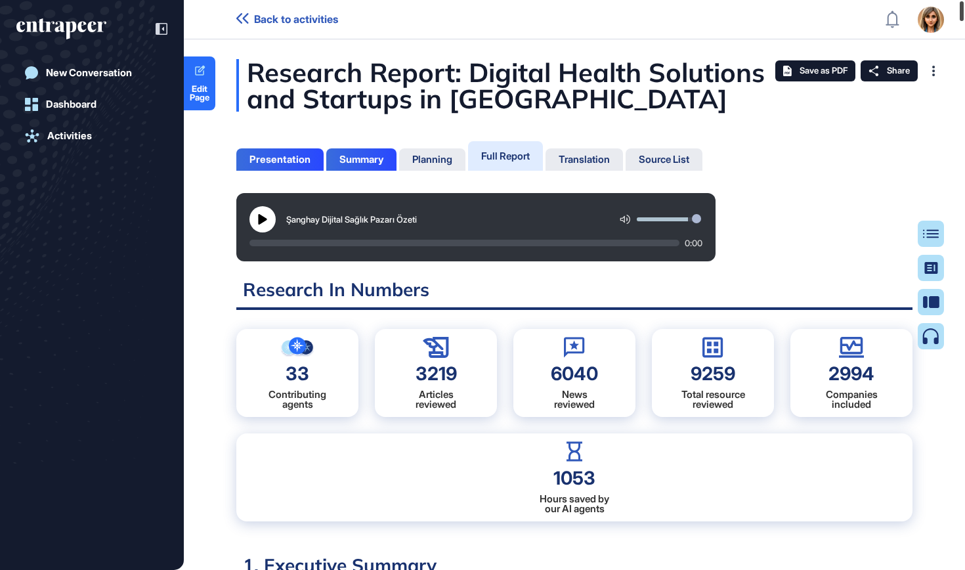
drag, startPoint x: 964, startPoint y: 118, endPoint x: 962, endPoint y: -43, distance: 161.5
click at [962, 0] on html "Back to activities Admin Dashboard Dashboard Profile My Content Request More Da…" at bounding box center [482, 285] width 965 height 570
click at [889, 70] on span "Share" at bounding box center [898, 71] width 23 height 11
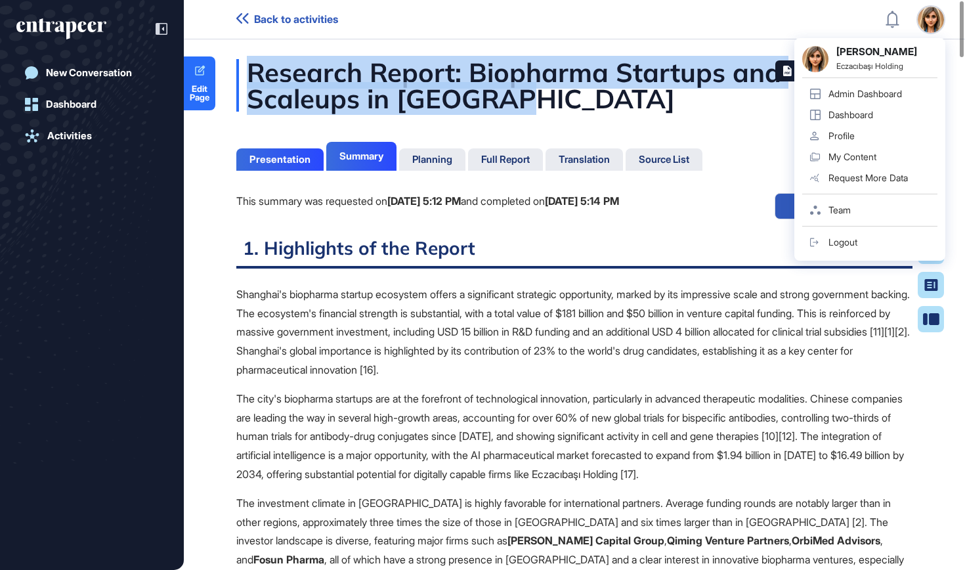
scroll to position [6, 1]
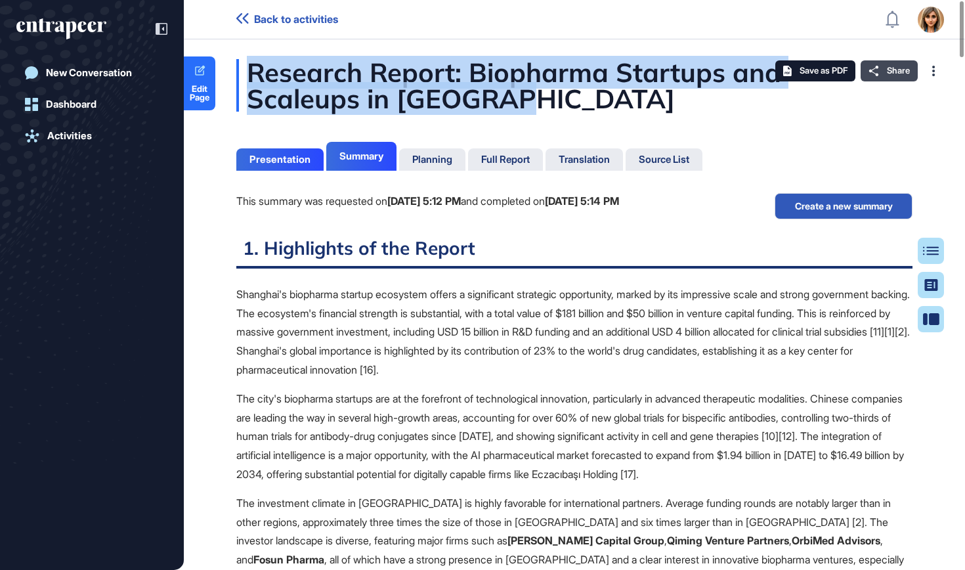
click at [889, 77] on div "Share" at bounding box center [888, 70] width 57 height 21
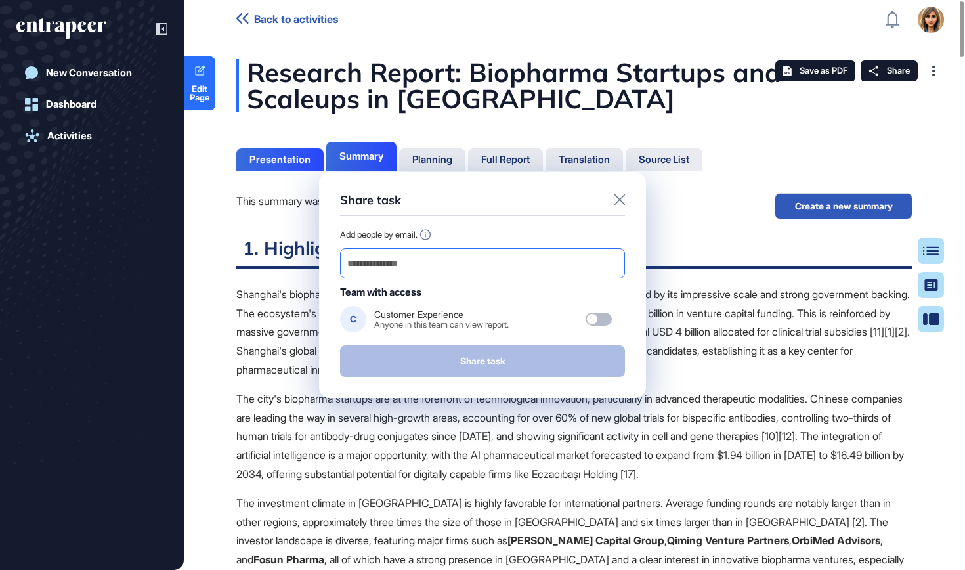
click at [549, 268] on input "email" at bounding box center [482, 263] width 273 height 18
paste input "**********"
type input "**********"
drag, startPoint x: 475, startPoint y: 265, endPoint x: 689, endPoint y: 265, distance: 213.3
click at [689, 265] on div "**********" at bounding box center [482, 285] width 965 height 570
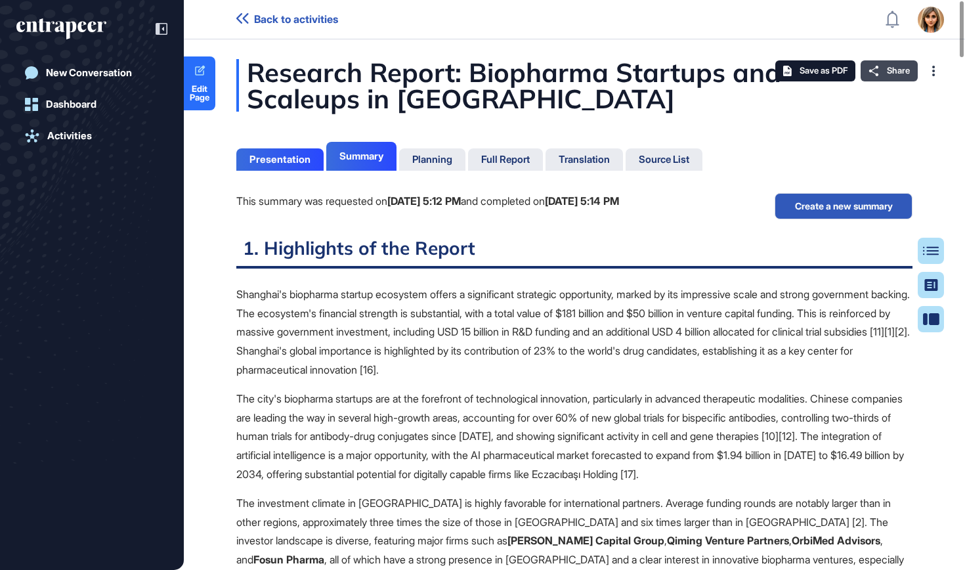
click at [884, 70] on div "Share" at bounding box center [888, 70] width 57 height 21
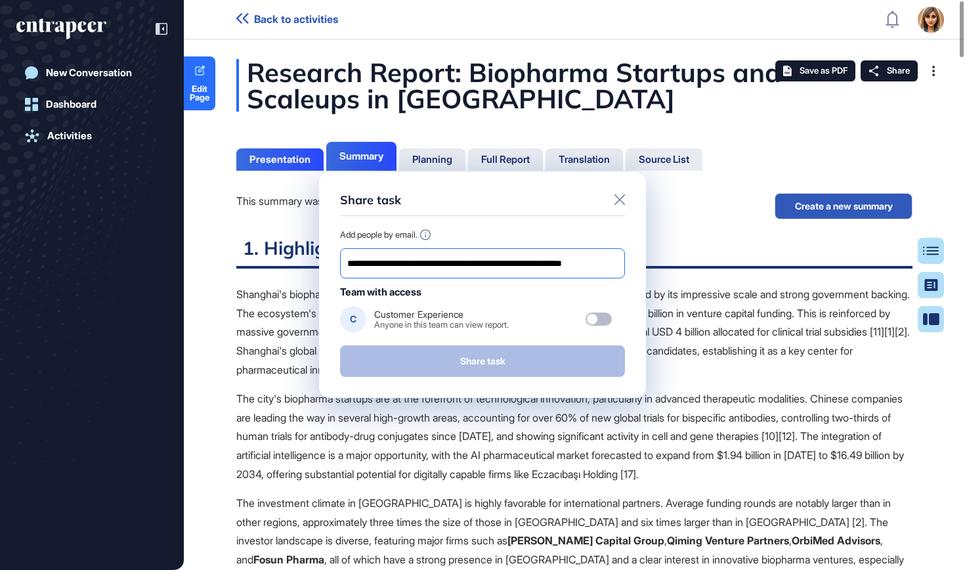
click at [593, 278] on div "**********" at bounding box center [482, 263] width 285 height 30
click at [599, 261] on input "**********" at bounding box center [482, 263] width 273 height 18
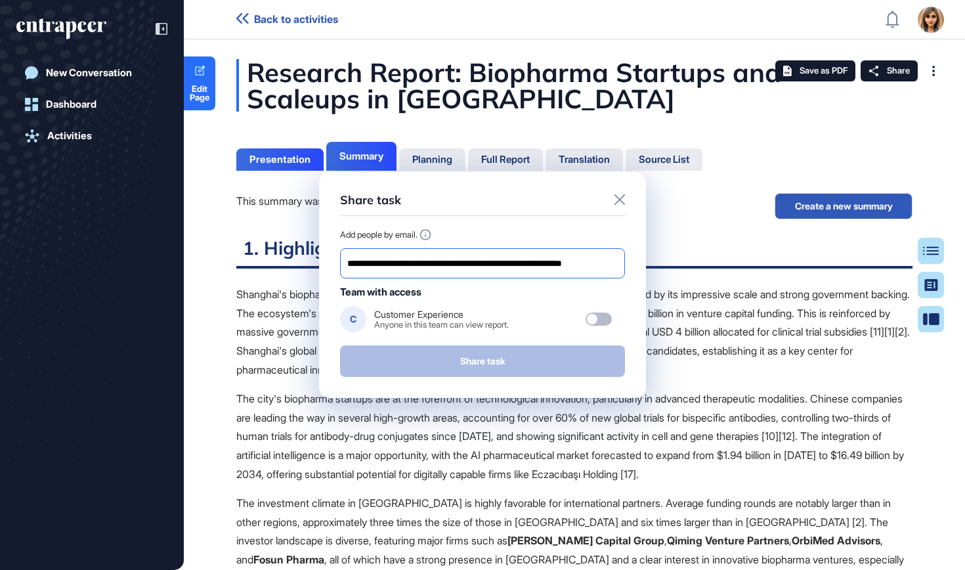
click at [518, 272] on div "**********" at bounding box center [482, 263] width 285 height 30
drag, startPoint x: 509, startPoint y: 265, endPoint x: 618, endPoint y: 265, distance: 109.0
click at [618, 265] on input "**********" at bounding box center [482, 263] width 273 height 18
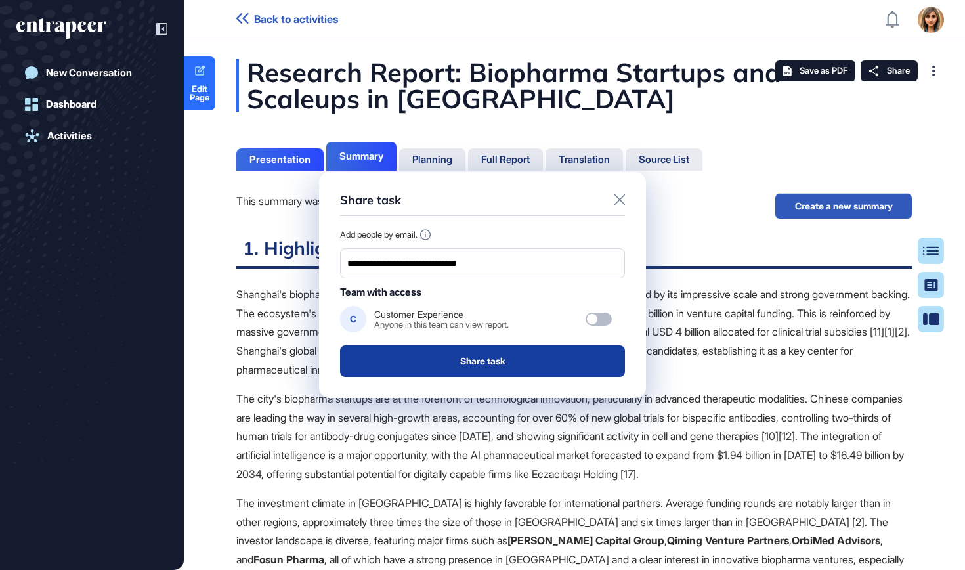
type input "**********"
click at [483, 367] on button "Share task" at bounding box center [482, 361] width 285 height 32
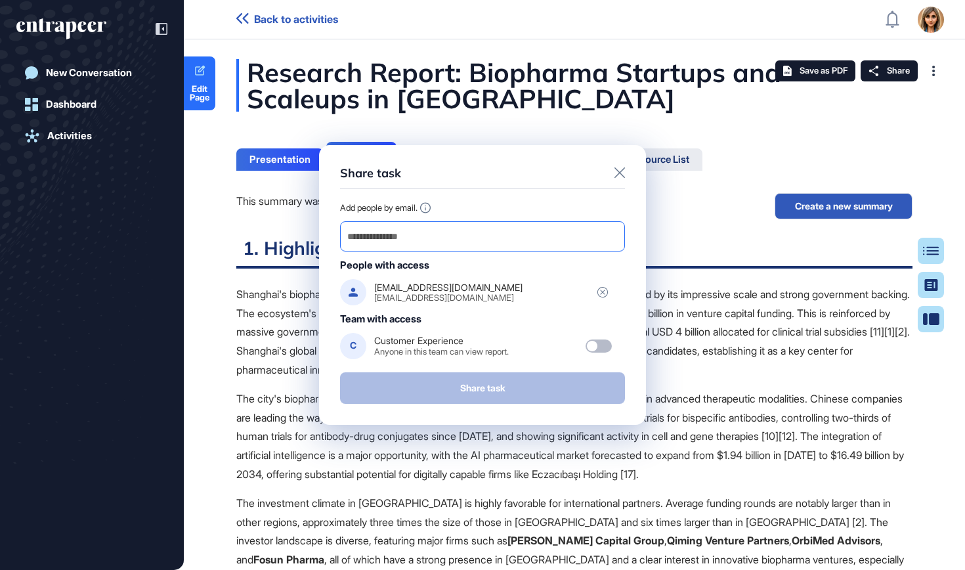
click at [492, 240] on input "email" at bounding box center [482, 236] width 273 height 18
paste input "**********"
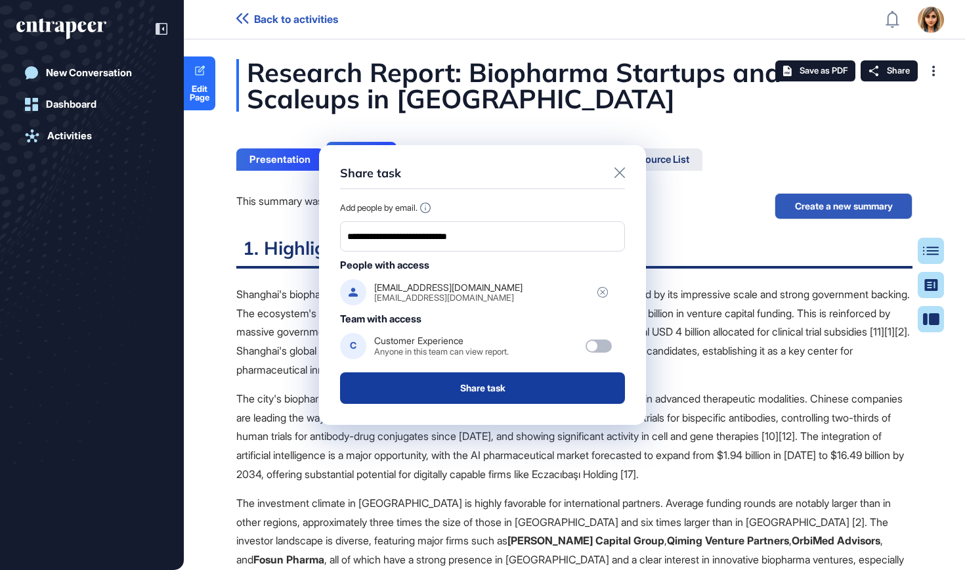
type input "**********"
click at [457, 387] on button "Share task" at bounding box center [482, 388] width 285 height 32
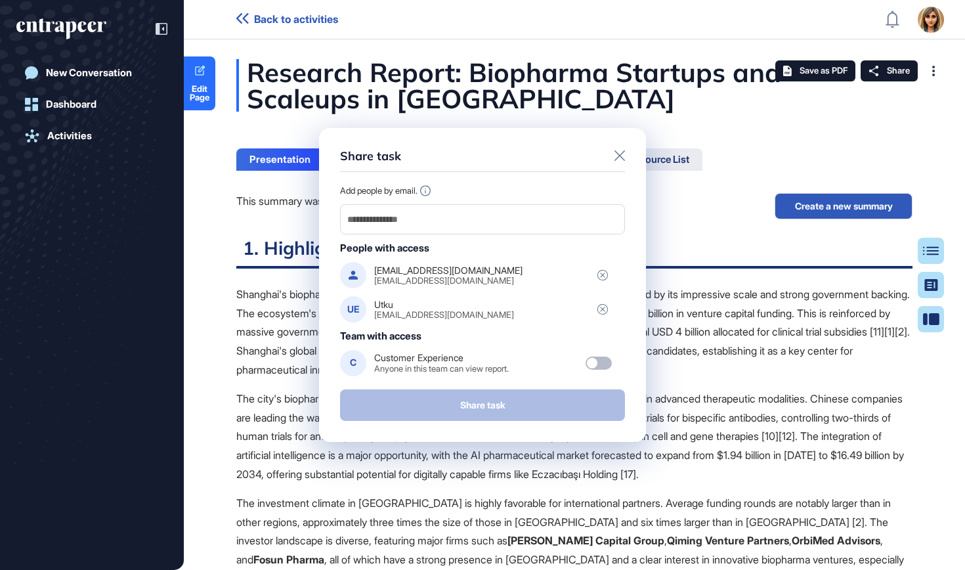
click at [620, 161] on div at bounding box center [619, 157] width 11 height 16
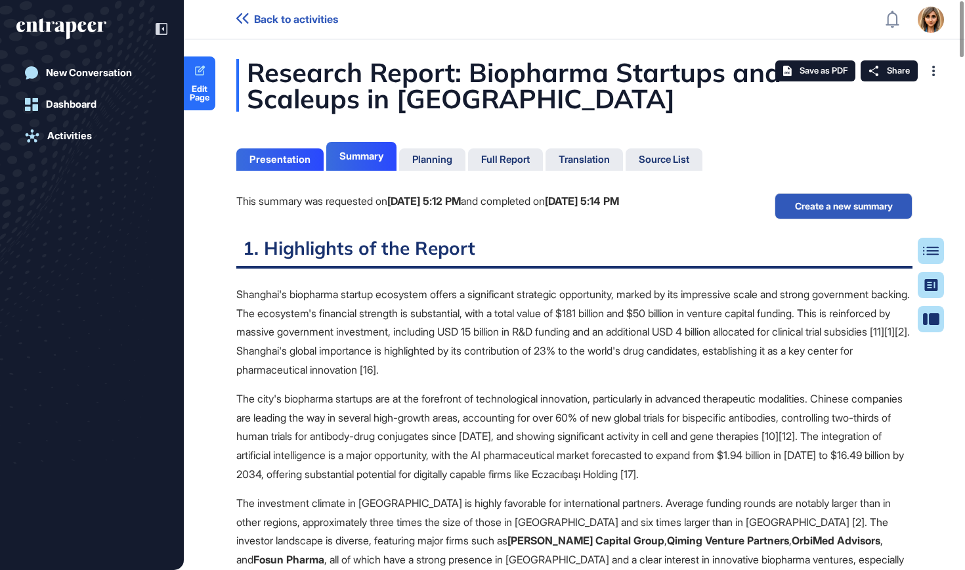
click at [83, 20] on icon "entrapeer-logo" at bounding box center [61, 28] width 90 height 21
